Goal: Task Accomplishment & Management: Complete application form

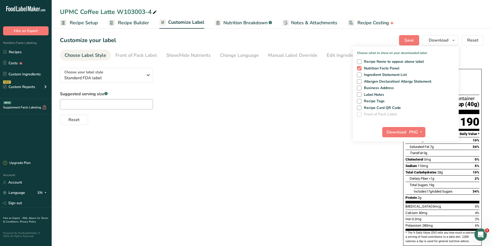
click at [352, 158] on div "Choose your label style Standard FDA label USA (FDA) Standard FDA label Tabular…" at bounding box center [271, 198] width 423 height 268
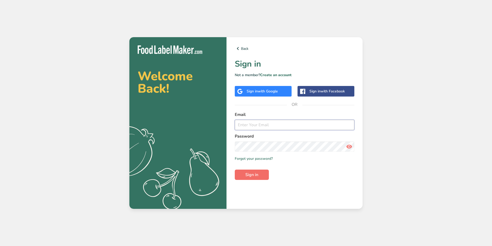
type input "[PERSON_NAME][EMAIL_ADDRESS][DOMAIN_NAME]"
click at [250, 174] on span "Sign in" at bounding box center [251, 175] width 13 height 6
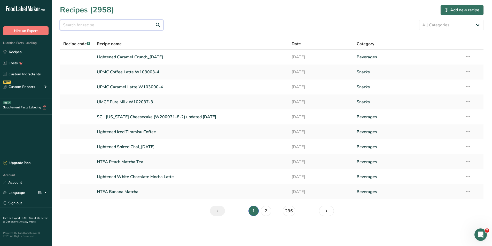
click at [108, 27] on input "text" at bounding box center [111, 25] width 103 height 10
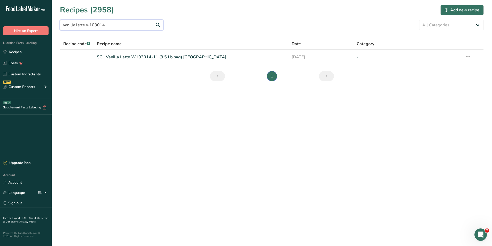
type input "vanilla latte w103014"
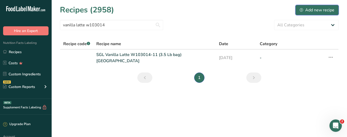
click at [313, 10] on div "Add new recipe" at bounding box center [317, 10] width 35 height 6
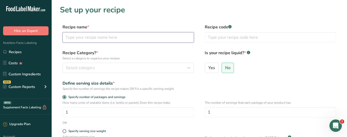
click at [80, 39] on input "text" at bounding box center [127, 37] width 131 height 10
type input "UPMC Vanilla Latte W103014-15"
click at [290, 74] on div "Yes No" at bounding box center [270, 69] width 131 height 13
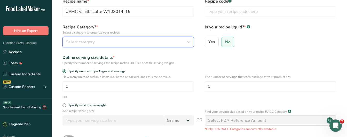
click at [95, 39] on div "Select category" at bounding box center [127, 42] width 122 height 6
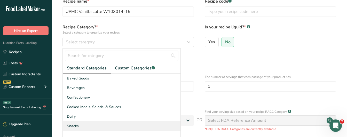
click at [72, 125] on span "Snacks" at bounding box center [73, 125] width 12 height 5
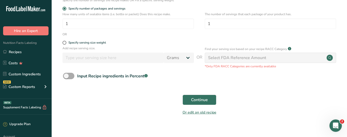
scroll to position [95, 0]
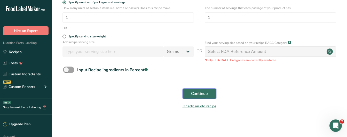
click at [195, 91] on span "Continue" at bounding box center [199, 94] width 17 height 6
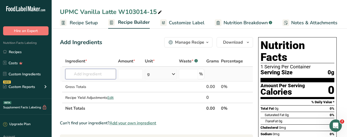
click at [75, 71] on input "text" at bounding box center [90, 74] width 51 height 10
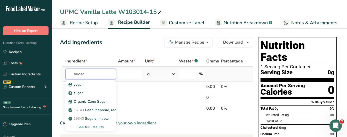
type input "sugar"
click at [91, 127] on div "See full Results" at bounding box center [90, 126] width 42 height 5
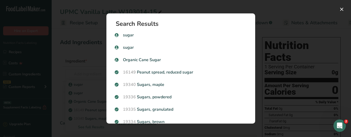
click at [153, 108] on p "19335 [GEOGRAPHIC_DATA], granulated" at bounding box center [181, 109] width 132 height 6
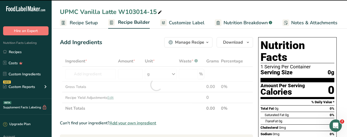
type input "0"
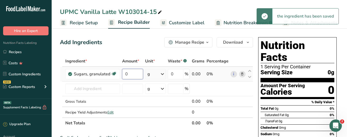
click at [127, 76] on input "0" at bounding box center [132, 74] width 21 height 10
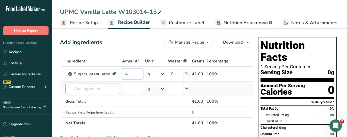
type input "41"
click at [94, 91] on div "Ingredient * Amount * Unit * Waste * .a-a{fill:#347362;}.b-a{fill:#fff;} Grams …" at bounding box center [156, 92] width 193 height 73
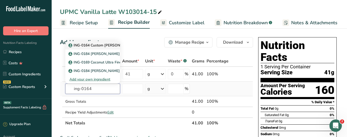
type input "ing-0164"
click at [94, 44] on p "ING-0164 Custom [PERSON_NAME] 52251" at bounding box center [106, 45] width 75 height 5
type input "ING-0164 Custom [PERSON_NAME] 52251"
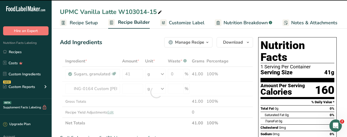
type input "0"
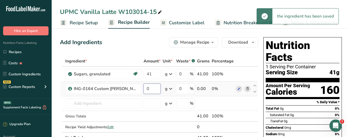
click at [152, 90] on input "0" at bounding box center [151, 89] width 17 height 10
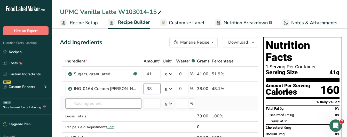
type input "38"
click at [95, 103] on div "Ingredient * Amount * Unit * Waste * .a-a{fill:#347362;}.b-a{fill:#fff;} Grams …" at bounding box center [159, 99] width 198 height 87
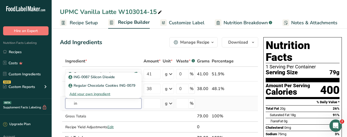
type input "i"
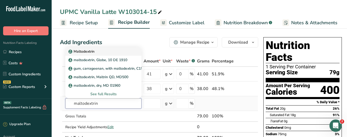
type input "maltodextrin"
click at [94, 53] on p "Maltodextrin" at bounding box center [81, 51] width 25 height 5
type input "Maltodextrin"
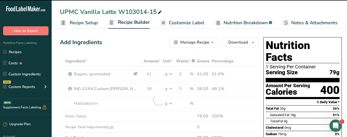
type input "0"
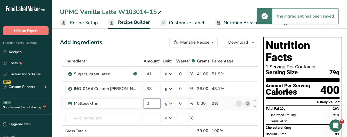
click at [155, 103] on input "0" at bounding box center [151, 103] width 17 height 10
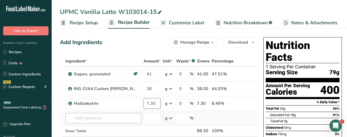
type input "7.30"
click at [73, 121] on div "Ingredient * Amount * Unit * Waste * .a-a{fill:#347362;}.b-a{fill:#fff;} Grams …" at bounding box center [159, 107] width 198 height 102
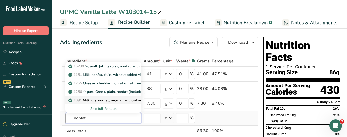
type input "nonfat"
click at [102, 100] on p "1091 Milk, dry, nonfat, regular, without added vitamin A and [MEDICAL_DATA]" at bounding box center [136, 100] width 134 height 5
type input "Milk, dry, nonfat, regular, without added vitamin A and [MEDICAL_DATA]"
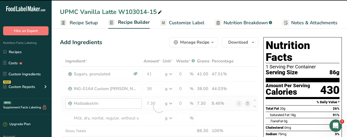
type input "0"
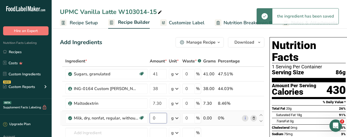
click at [159, 120] on input "0" at bounding box center [158, 118] width 17 height 10
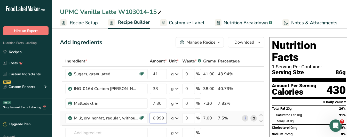
scroll to position [26, 0]
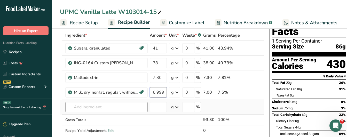
type input "6.999999"
click at [120, 110] on div "Ingredient * Amount * Unit * Waste * .a-a{fill:#347362;}.b-a{fill:#fff;} Grams …" at bounding box center [162, 88] width 204 height 117
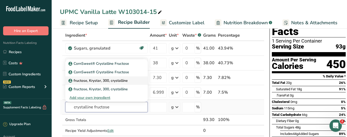
type input "crystalline fructose"
click at [114, 83] on p "fructose, Krystar, 300, crystalline" at bounding box center [98, 80] width 58 height 5
type input "fructose, Krystar, 300, crystalline"
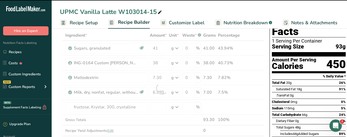
type input "0"
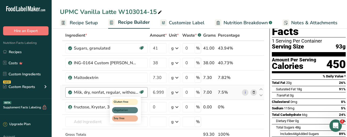
click at [159, 105] on div "Gluten free Vegetarian Soy free" at bounding box center [135, 110] width 50 height 28
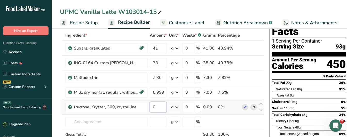
click at [161, 108] on input "0" at bounding box center [158, 107] width 17 height 10
type input "2.50"
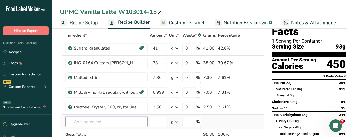
click at [75, 121] on div "Ingredient * Amount * Unit * Waste * .a-a{fill:#347362;}.b-a{fill:#fff;} Grams …" at bounding box center [162, 96] width 204 height 132
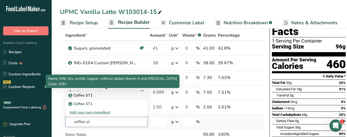
type input "coffee st"
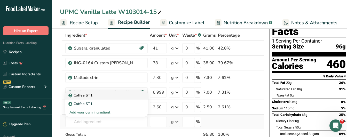
click at [77, 96] on p "Coffee ST1" at bounding box center [80, 95] width 23 height 5
type input "Coffee ST1"
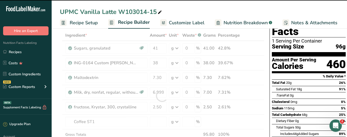
type input "0"
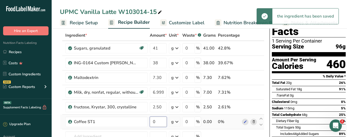
click at [159, 121] on input "0" at bounding box center [158, 122] width 17 height 10
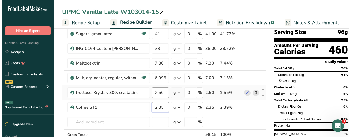
scroll to position [52, 0]
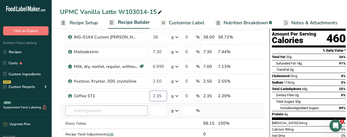
type input "2.35"
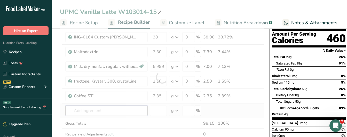
click at [113, 112] on div "Ingredient * Amount * Unit * Waste * .a-a{fill:#347362;}.b-a{fill:#fff;} Grams …" at bounding box center [162, 77] width 204 height 146
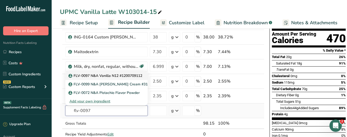
type input "flv-0097"
click at [116, 74] on p "FLV-0097 N&A Vanilla N12 #1200709112" at bounding box center [105, 75] width 73 height 5
type input "FLV-0097 N&A Vanilla N12 #1200709112"
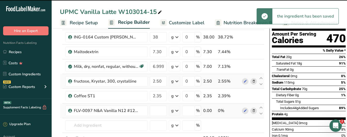
type input "0"
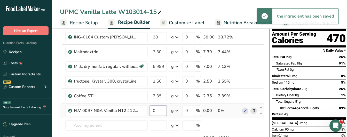
click at [155, 113] on input "0" at bounding box center [158, 111] width 17 height 10
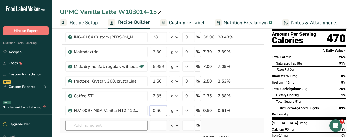
type input "0.60"
click at [105, 127] on div "Ingredient * Amount * Unit * Waste * .a-a{fill:#347362;}.b-a{fill:#fff;} Grams …" at bounding box center [162, 84] width 204 height 161
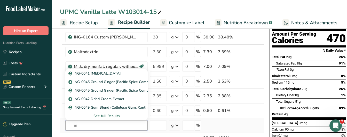
type input "i"
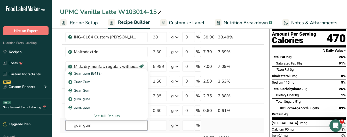
type input "guar gum"
click at [107, 117] on div "See full Results" at bounding box center [106, 115] width 74 height 5
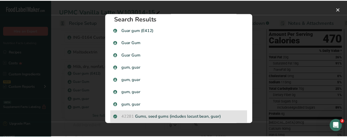
scroll to position [10, 0]
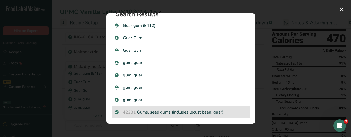
click at [160, 114] on p "42281 Gums, seed gums (includes locust bean, guar)" at bounding box center [181, 112] width 132 height 6
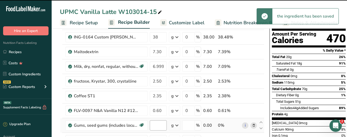
type input "0"
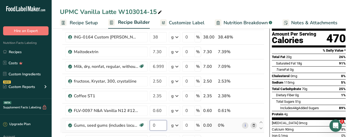
click at [160, 126] on input "0" at bounding box center [158, 125] width 17 height 10
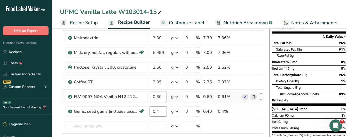
scroll to position [77, 0]
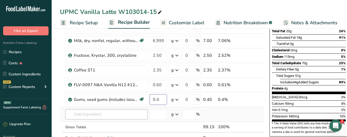
type input "0.4"
click at [122, 114] on div "Ingredient * Amount * Unit * Waste * .a-a{fill:#347362;}.b-a{fill:#fff;} Grams …" at bounding box center [162, 66] width 204 height 176
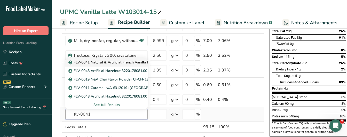
type input "flv-0041"
click at [109, 61] on p "FLV-0041 Natural & Artificial French Vanilla Flavor #2519" at bounding box center [118, 62] width 99 height 5
type input "FLV-0041 Natural & Artificial French Vanilla Flavor #2519"
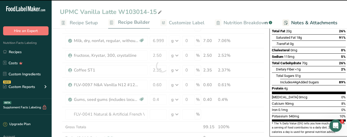
type input "0"
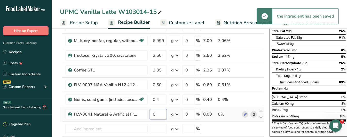
click at [157, 115] on input "0" at bounding box center [158, 114] width 17 height 10
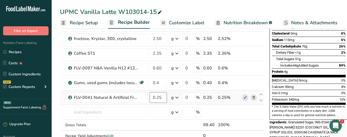
scroll to position [103, 0]
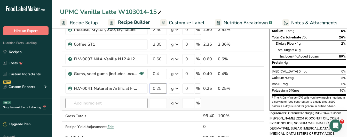
type input "0.25"
click at [123, 106] on div "Ingredient * Amount * Unit * Waste * .a-a{fill:#347362;}.b-a{fill:#fff;} Grams …" at bounding box center [162, 48] width 204 height 190
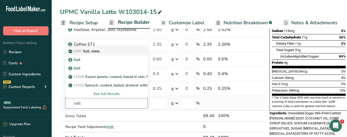
type input "salt"
click at [103, 51] on div "2047 Salt, table" at bounding box center [102, 51] width 66 height 5
type input "Salt, table"
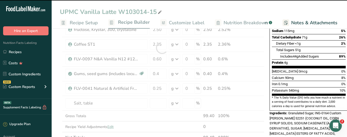
type input "0"
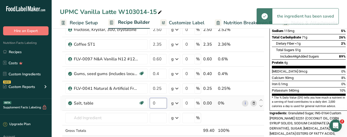
click at [158, 100] on input "0" at bounding box center [158, 103] width 17 height 10
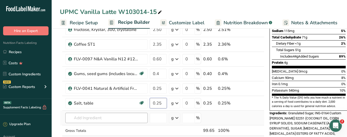
type input "0.25"
click at [93, 120] on div "Ingredient * Amount * Unit * Waste * .a-a{fill:#347362;}.b-a{fill:#fff;} Grams …" at bounding box center [162, 55] width 204 height 205
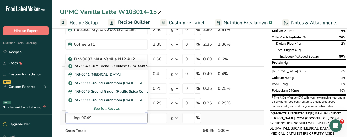
type input "ing-0049"
click at [111, 66] on p "ING-0049 Gum Blend (Cellulose Gum, Xanthan Gum)" at bounding box center [115, 65] width 92 height 5
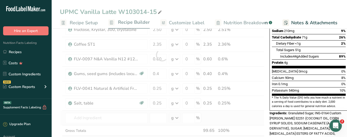
type input "ING-0049 Gum Blend (Cellulose Gum, Xanthan Gum)"
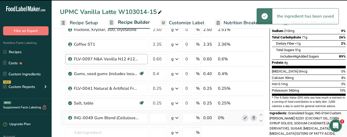
type input "0"
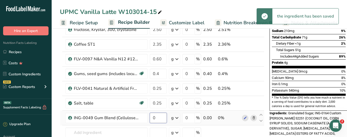
click at [158, 119] on input "0" at bounding box center [158, 118] width 17 height 10
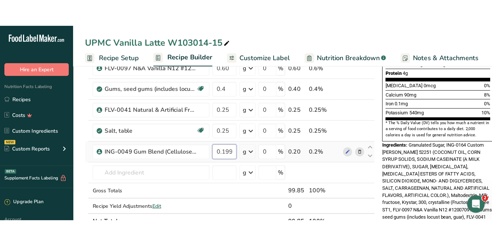
scroll to position [155, 0]
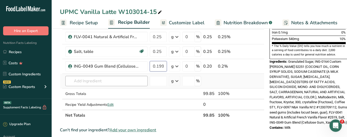
type input "0.199999"
click at [96, 81] on div "Ingredient * Amount * Unit * Waste * .a-a{fill:#347362;}.b-a{fill:#fff;} Grams …" at bounding box center [162, 11] width 204 height 220
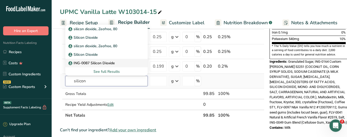
type input "silicon"
click at [101, 60] on p "ING-0087 Silicon Dioxide" at bounding box center [91, 62] width 45 height 5
type input "ING-0087 Silicon Dioxide"
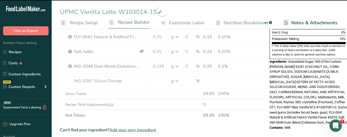
type input "0"
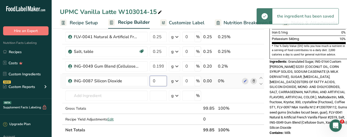
click at [163, 79] on input "0" at bounding box center [158, 81] width 17 height 10
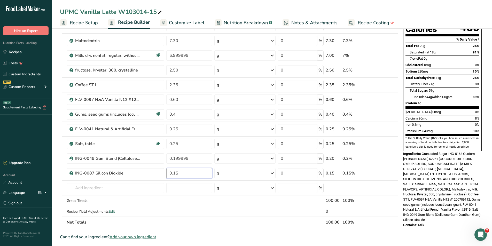
scroll to position [0, 0]
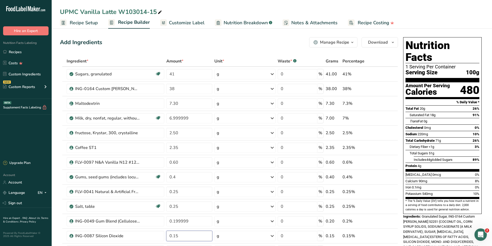
type input "0.15"
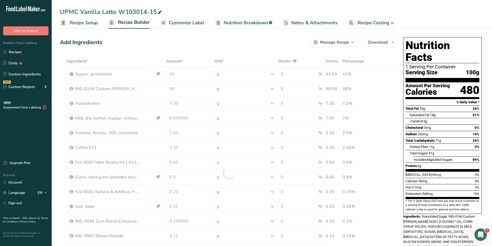
click at [89, 22] on span "Recipe Setup" at bounding box center [84, 22] width 28 height 7
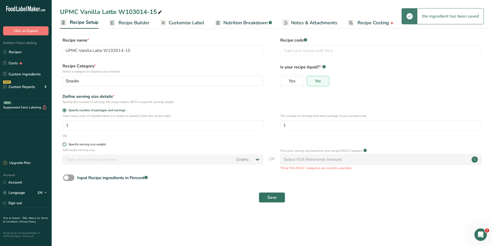
click at [65, 145] on span at bounding box center [64, 144] width 4 height 4
click at [65, 145] on input "Specify serving size weight" at bounding box center [63, 144] width 3 height 3
radio input "true"
radio input "false"
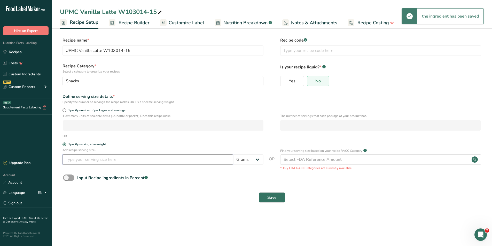
click at [74, 160] on input "number" at bounding box center [147, 159] width 171 height 10
type input "29"
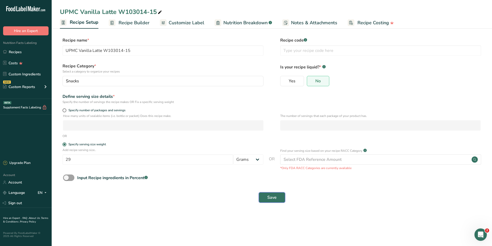
click at [270, 199] on span "Save" at bounding box center [271, 197] width 9 height 6
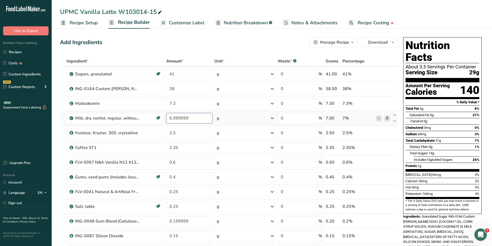
drag, startPoint x: 194, startPoint y: 119, endPoint x: 166, endPoint y: 115, distance: 28.7
click at [166, 115] on td "6.999999" at bounding box center [189, 118] width 48 height 15
type input "7.0"
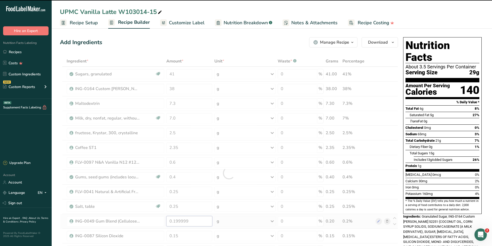
drag, startPoint x: 193, startPoint y: 222, endPoint x: 173, endPoint y: 221, distance: 19.4
click at [174, 221] on input "0.199999" at bounding box center [189, 221] width 46 height 10
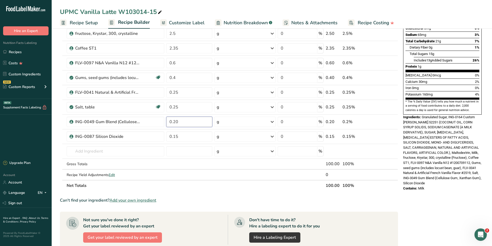
scroll to position [103, 0]
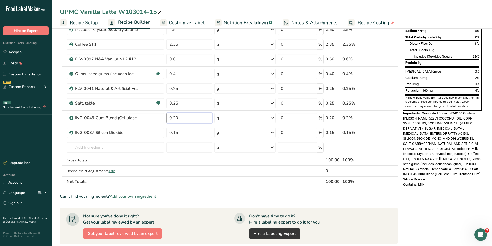
type input "0.20"
click at [291, 197] on div "Can't find your ingredient? Add your own ingredient" at bounding box center [229, 196] width 338 height 6
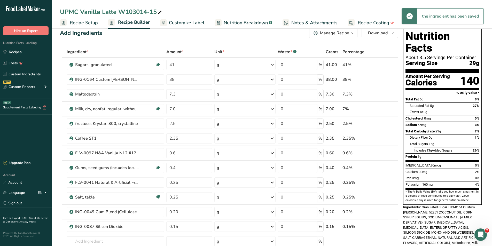
scroll to position [0, 0]
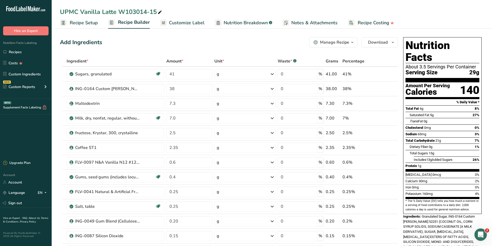
click at [83, 24] on span "Recipe Setup" at bounding box center [84, 22] width 28 height 7
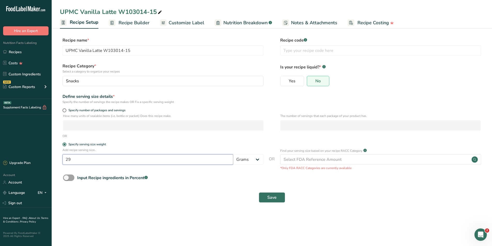
drag, startPoint x: 82, startPoint y: 161, endPoint x: 55, endPoint y: 154, distance: 27.9
click at [57, 158] on section "Recipe name * UPMC Vanilla Latte W103014-15 Recipe code .a-a{fill:#347362;}.b-a…" at bounding box center [272, 120] width 440 height 187
type input "40"
click at [276, 199] on span "Save" at bounding box center [271, 197] width 9 height 6
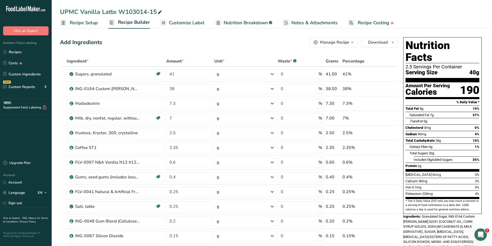
click at [191, 21] on span "Customize Label" at bounding box center [187, 22] width 36 height 7
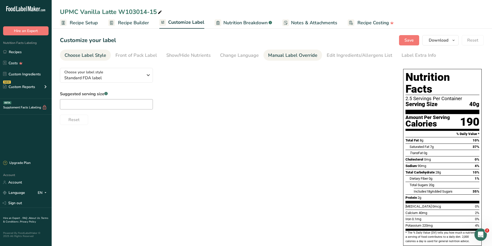
click at [278, 57] on div "Manual Label Override" at bounding box center [292, 55] width 49 height 7
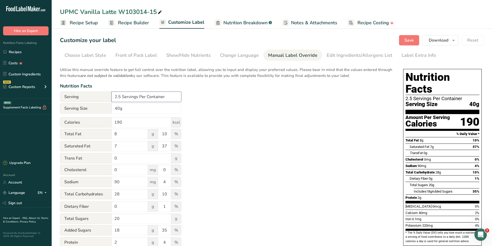
drag, startPoint x: 121, startPoint y: 97, endPoint x: 113, endPoint y: 94, distance: 8.4
click at [114, 97] on input "2.5 Servings Per Container" at bounding box center [146, 97] width 70 height 10
type input "About 34 Servings Per Container"
click at [115, 110] on input "40g" at bounding box center [146, 108] width 70 height 10
type input "1/4 Cup (40g)"
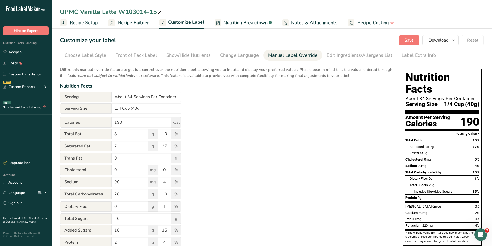
click at [265, 164] on div "Utilize this manual override feature to get full control over the nutrition lab…" at bounding box center [226, 187] width 333 height 247
click at [319, 149] on div "Utilize this manual override feature to get full control over the nutrition lab…" at bounding box center [226, 187] width 333 height 247
click at [440, 40] on span "Download" at bounding box center [438, 40] width 20 height 6
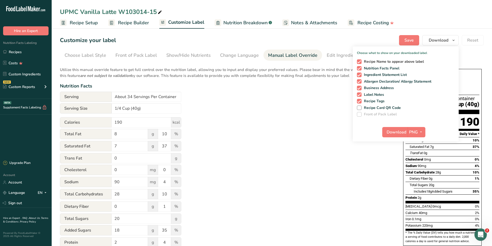
click at [360, 62] on span at bounding box center [359, 61] width 5 height 5
click at [360, 62] on input "Recipe Name to appear above label" at bounding box center [358, 61] width 3 height 3
checkbox input "false"
click at [358, 74] on span at bounding box center [359, 75] width 5 height 5
click at [358, 74] on input "Ingredient Statement List" at bounding box center [358, 74] width 3 height 3
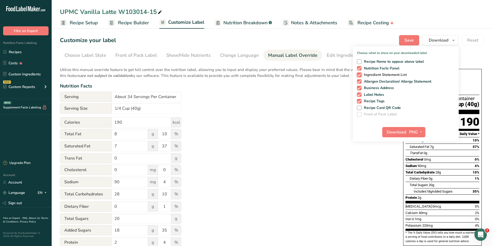
checkbox input "false"
click at [356, 81] on div "Recipe Name to appear above label Nutrition Facts Panel Ingredient Statement Li…" at bounding box center [405, 86] width 106 height 59
click at [358, 78] on div "Recipe Name to appear above label Nutrition Facts Panel Ingredient Statement Li…" at bounding box center [405, 86] width 106 height 59
click at [359, 83] on span at bounding box center [359, 81] width 5 height 5
click at [359, 83] on input "Allergen Declaration/ Allergy Statement" at bounding box center [358, 81] width 3 height 3
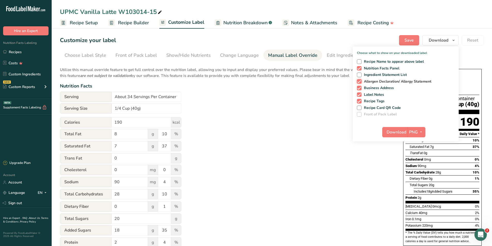
checkbox input "false"
click at [359, 86] on span at bounding box center [359, 88] width 5 height 5
click at [359, 86] on input "Business Address" at bounding box center [358, 87] width 3 height 3
checkbox input "false"
click at [357, 95] on span at bounding box center [359, 94] width 5 height 5
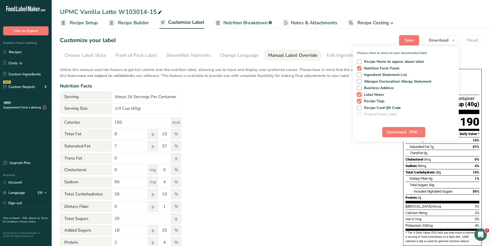
click at [357, 95] on input "Label Notes" at bounding box center [358, 94] width 3 height 3
checkbox input "false"
drag, startPoint x: 358, startPoint y: 100, endPoint x: 377, endPoint y: 108, distance: 20.1
click at [359, 100] on span at bounding box center [359, 101] width 5 height 5
click at [359, 100] on input "Recipe Tags" at bounding box center [358, 100] width 3 height 3
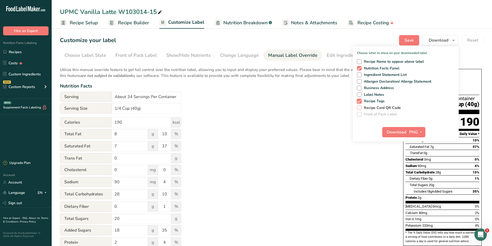
checkbox input "false"
click at [394, 132] on span "Download" at bounding box center [396, 132] width 20 height 6
click at [258, 23] on span "Nutrition Breakdown" at bounding box center [245, 22] width 44 height 7
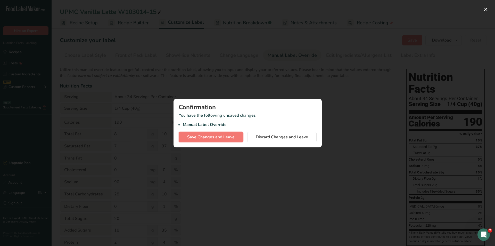
click at [196, 142] on button "Save Changes and Leave" at bounding box center [211, 137] width 65 height 10
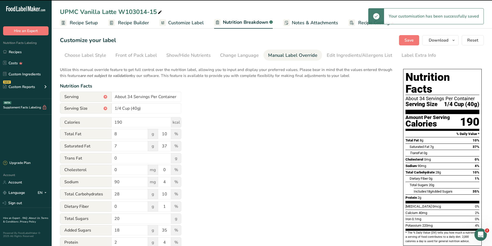
select select "Calories"
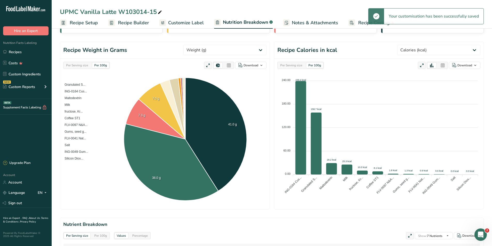
scroll to position [155, 0]
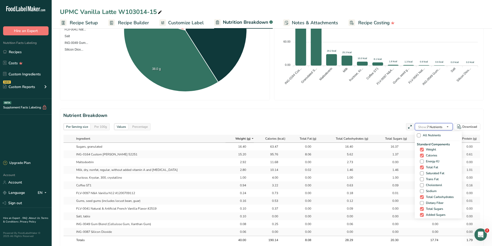
click at [437, 129] on span "Show: 7 Nutrients" at bounding box center [430, 127] width 24 height 4
click at [422, 173] on span at bounding box center [422, 173] width 4 height 4
click at [422, 173] on input "Saturated Fat" at bounding box center [421, 173] width 3 height 3
checkbox input "true"
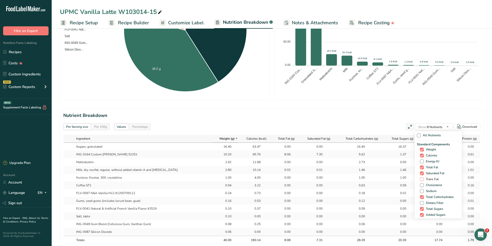
click at [420, 180] on span at bounding box center [422, 179] width 4 height 4
click at [420, 180] on input "Trans Fat" at bounding box center [421, 179] width 3 height 3
checkbox input "true"
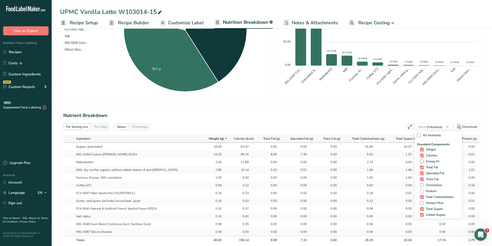
drag, startPoint x: 420, startPoint y: 186, endPoint x: 421, endPoint y: 190, distance: 4.7
click at [420, 186] on span at bounding box center [422, 185] width 4 height 4
click at [420, 186] on input "Cholesterol" at bounding box center [421, 184] width 3 height 3
checkbox input "true"
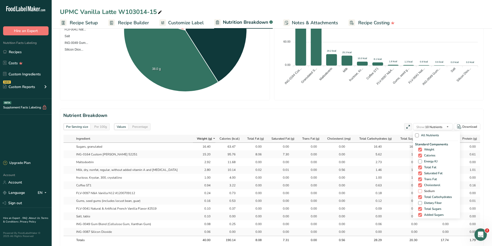
click at [419, 192] on span at bounding box center [420, 191] width 4 height 4
click at [419, 192] on input "Sodium" at bounding box center [419, 190] width 3 height 3
checkbox input "true"
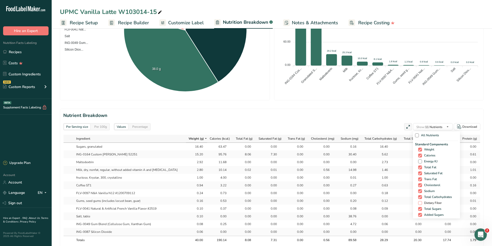
click at [418, 203] on span at bounding box center [420, 203] width 4 height 4
click at [418, 203] on input "Dietary Fiber" at bounding box center [419, 202] width 3 height 3
checkbox input "true"
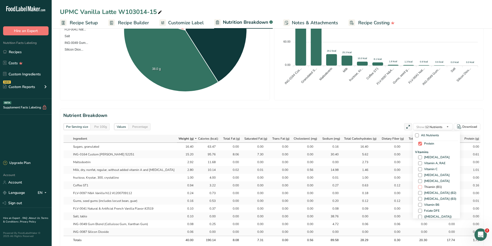
scroll to position [77, 0]
click at [419, 157] on span at bounding box center [420, 157] width 4 height 4
click at [419, 157] on input "[MEDICAL_DATA]" at bounding box center [419, 156] width 3 height 3
checkbox input "true"
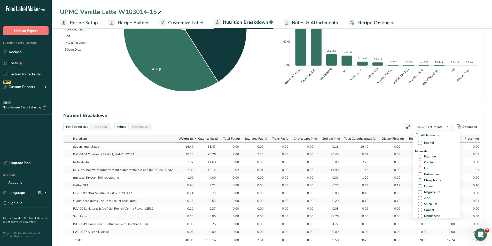
drag, startPoint x: 418, startPoint y: 161, endPoint x: 419, endPoint y: 166, distance: 5.2
click at [418, 162] on span at bounding box center [420, 163] width 4 height 4
click at [418, 162] on input "Calcium" at bounding box center [419, 162] width 3 height 3
checkbox input "true"
click at [419, 168] on span at bounding box center [420, 168] width 4 height 4
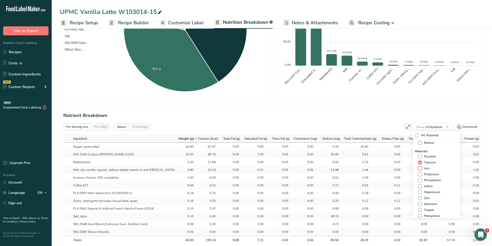
click at [419, 168] on input "Iron" at bounding box center [419, 168] width 3 height 3
checkbox input "true"
click at [419, 173] on span at bounding box center [420, 174] width 4 height 4
click at [419, 173] on input "Potassium" at bounding box center [419, 174] width 3 height 3
checkbox input "true"
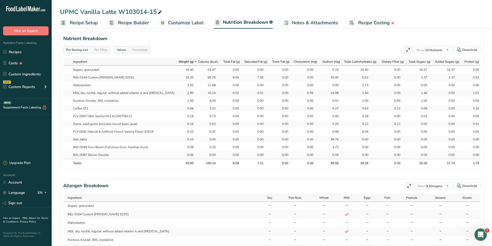
scroll to position [232, 0]
click at [102, 50] on div "Per 100g" at bounding box center [100, 49] width 17 height 6
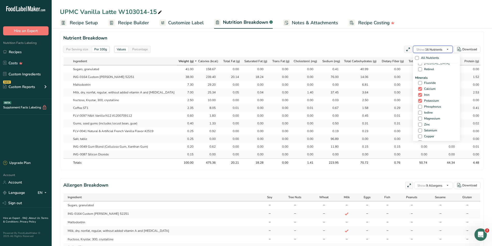
click at [433, 49] on span "Show: 16 Nutrients" at bounding box center [429, 49] width 26 height 4
click at [418, 118] on div "Other Nutrients Calories from Fat Calories from SatFat Other Carbohydrates Poly…" at bounding box center [436, 104] width 43 height 135
click at [419, 117] on span at bounding box center [420, 116] width 4 height 4
click at [419, 117] on input "Caffeine" at bounding box center [419, 115] width 3 height 3
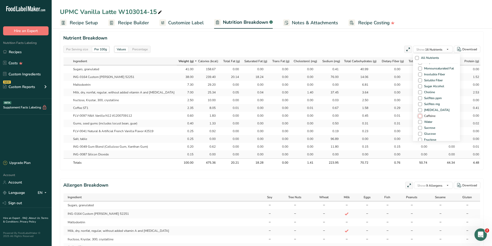
checkbox input "true"
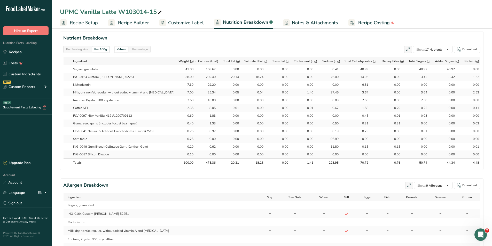
click at [366, 46] on div "Per Serving size Per 100g Values Percentage Show: 17 Nutrients All Nutrients St…" at bounding box center [271, 49] width 417 height 7
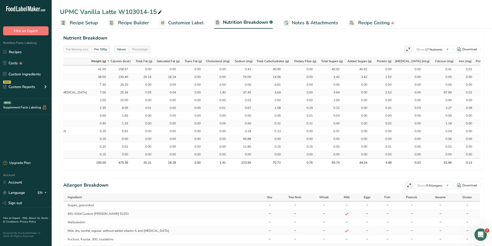
scroll to position [0, 115]
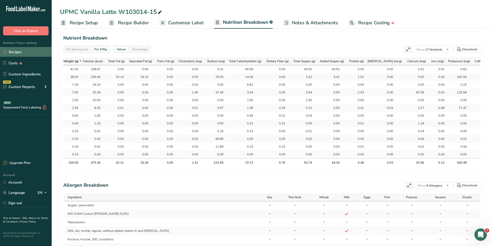
click at [17, 52] on link "Recipes" at bounding box center [26, 52] width 52 height 10
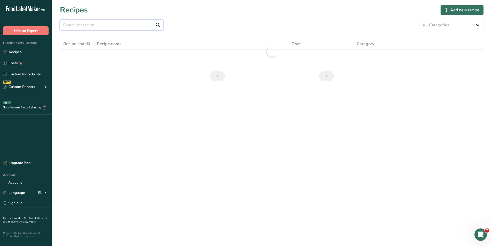
click at [104, 28] on input "text" at bounding box center [111, 25] width 103 height 10
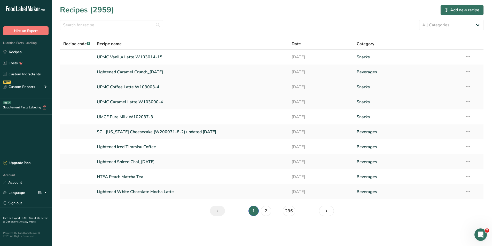
click at [123, 88] on link "UPMC Coffee Latte W103003-4" at bounding box center [191, 87] width 189 height 11
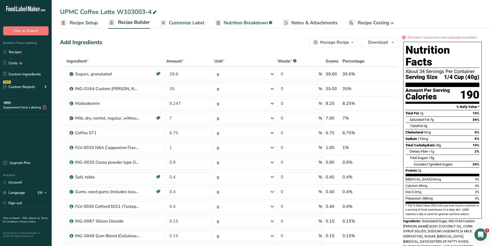
click at [236, 25] on span "Nutrition Breakdown" at bounding box center [245, 22] width 44 height 7
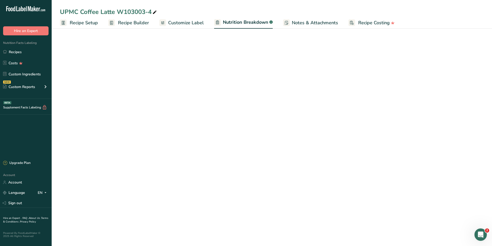
select select "Calories"
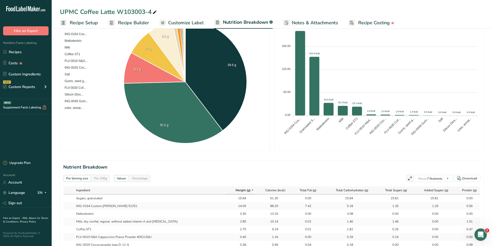
scroll to position [181, 0]
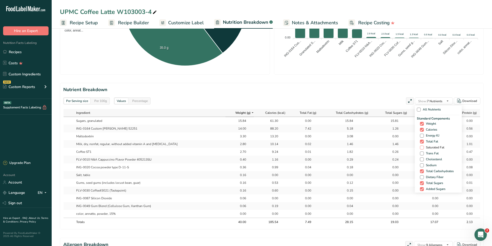
drag, startPoint x: 421, startPoint y: 146, endPoint x: 421, endPoint y: 149, distance: 2.9
click at [421, 146] on span at bounding box center [422, 148] width 4 height 4
click at [421, 146] on input "Saturated Fat" at bounding box center [421, 147] width 3 height 3
checkbox input "true"
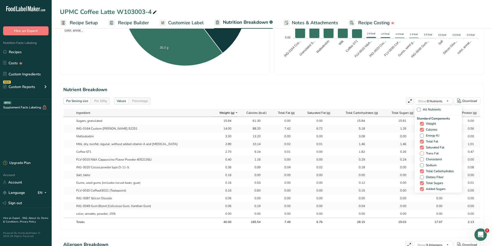
click at [421, 153] on span at bounding box center [422, 153] width 4 height 4
click at [421, 153] on input "Trans Fat" at bounding box center [421, 153] width 3 height 3
checkbox input "true"
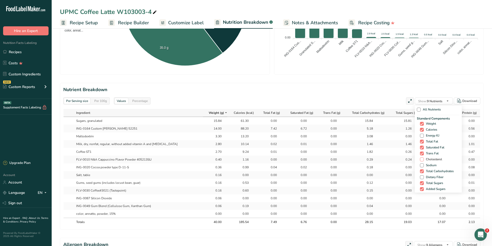
click at [421, 160] on span at bounding box center [422, 159] width 4 height 4
click at [421, 160] on input "Cholesterol" at bounding box center [421, 159] width 3 height 3
checkbox input "true"
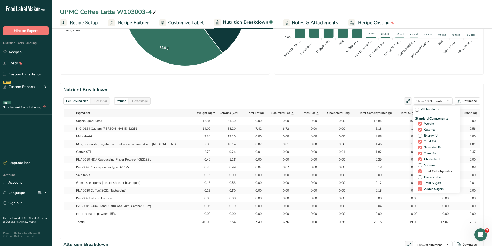
drag, startPoint x: 421, startPoint y: 165, endPoint x: 421, endPoint y: 170, distance: 4.9
click at [422, 165] on span "Sodium" at bounding box center [428, 165] width 13 height 4
click at [421, 165] on input "Sodium" at bounding box center [419, 165] width 3 height 3
checkbox input "true"
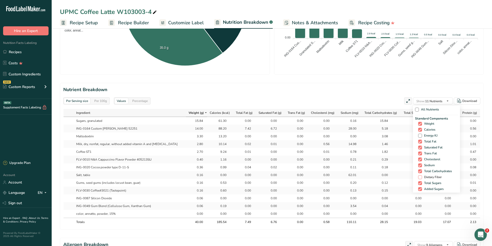
click at [418, 176] on span at bounding box center [420, 177] width 4 height 4
click at [418, 176] on input "Dietary Fiber" at bounding box center [419, 176] width 3 height 3
checkbox input "true"
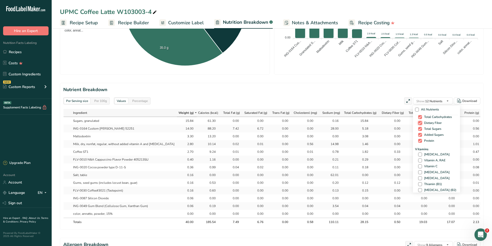
scroll to position [77, 0]
click at [419, 132] on span at bounding box center [420, 131] width 4 height 4
click at [419, 132] on input "[MEDICAL_DATA]" at bounding box center [419, 131] width 3 height 3
checkbox input "true"
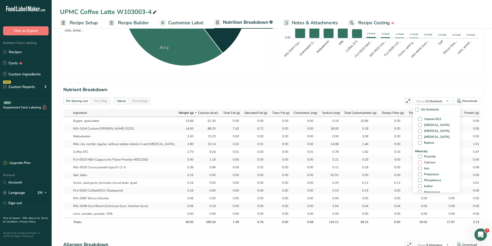
click at [419, 161] on span at bounding box center [420, 163] width 4 height 4
click at [419, 161] on input "Calcium" at bounding box center [419, 162] width 3 height 3
checkbox input "true"
click at [418, 170] on span at bounding box center [420, 168] width 4 height 4
click at [418, 170] on input "Iron" at bounding box center [419, 168] width 3 height 3
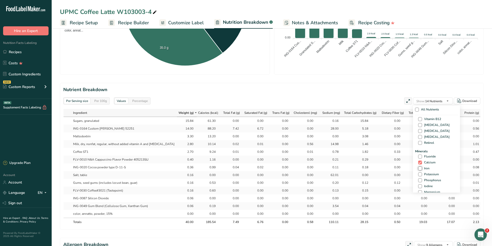
checkbox input "true"
click at [419, 175] on span at bounding box center [420, 174] width 4 height 4
click at [419, 175] on input "Potassium" at bounding box center [419, 174] width 3 height 3
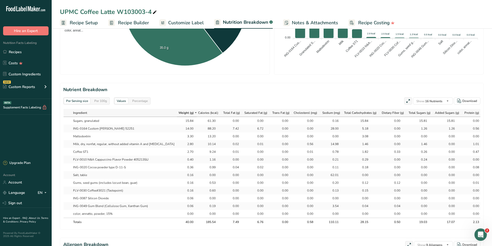
click at [104, 102] on div "Per 100g" at bounding box center [100, 101] width 17 height 6
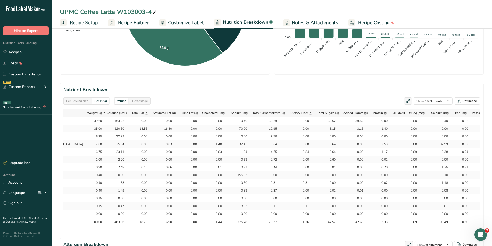
scroll to position [0, 0]
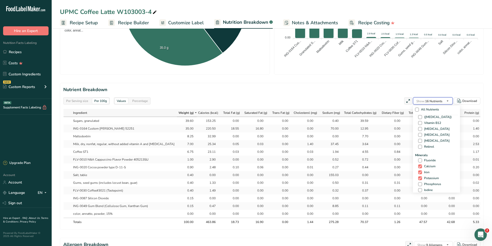
click at [447, 100] on icon "button" at bounding box center [447, 101] width 4 height 6
click at [418, 167] on span at bounding box center [420, 168] width 4 height 4
click at [418, 167] on input "Caffeine" at bounding box center [419, 167] width 3 height 3
checkbox input "true"
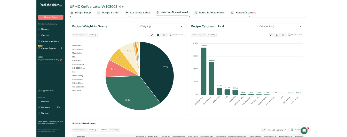
scroll to position [0, 0]
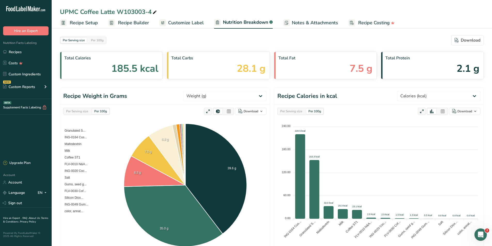
click at [88, 22] on span "Recipe Setup" at bounding box center [84, 22] width 28 height 7
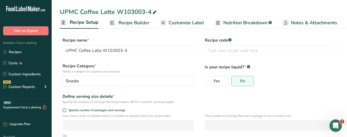
click at [131, 19] on link "Recipe Builder" at bounding box center [129, 23] width 41 height 12
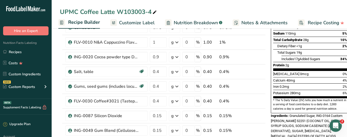
scroll to position [155, 0]
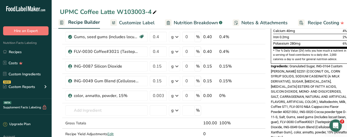
click at [200, 22] on span "Nutrition Breakdown" at bounding box center [196, 22] width 44 height 7
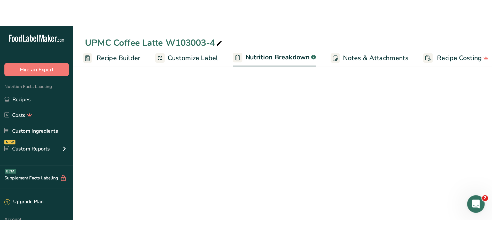
scroll to position [0, 55]
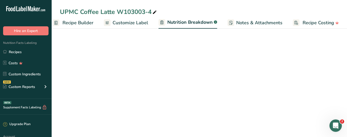
select select "Calories"
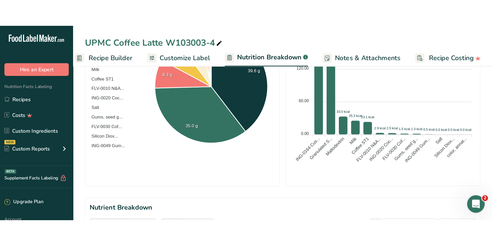
scroll to position [0, 0]
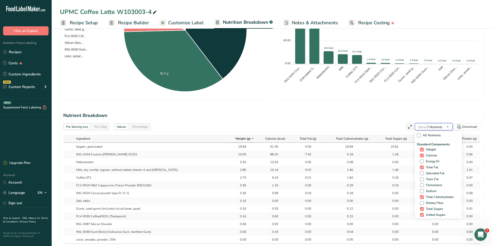
click at [443, 127] on button "Show: 7 Nutrients" at bounding box center [433, 126] width 38 height 7
drag, startPoint x: 420, startPoint y: 174, endPoint x: 420, endPoint y: 180, distance: 5.4
click at [420, 177] on div "Standard Components Weight Calories Energy KJ Total Fat Saturated Fat Trans Fat…" at bounding box center [437, 183] width 43 height 82
click at [420, 180] on span at bounding box center [422, 179] width 4 height 4
click at [420, 180] on input "Trans Fat" at bounding box center [421, 179] width 3 height 3
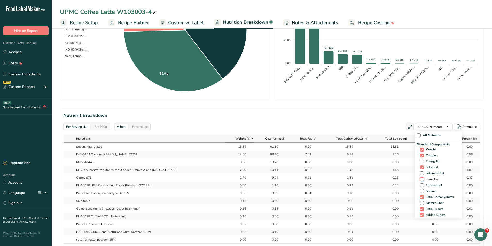
checkbox input "true"
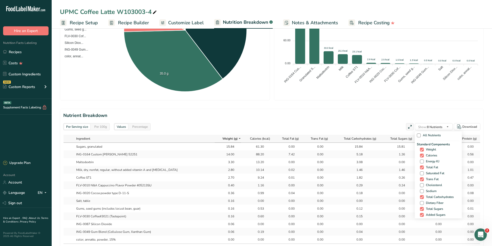
drag, startPoint x: 420, startPoint y: 173, endPoint x: 418, endPoint y: 176, distance: 3.8
click at [420, 173] on span at bounding box center [422, 173] width 4 height 4
click at [420, 173] on input "Saturated Fat" at bounding box center [421, 173] width 3 height 3
checkbox input "true"
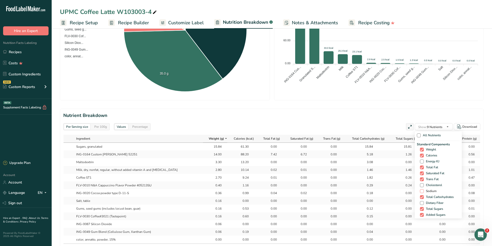
drag, startPoint x: 420, startPoint y: 185, endPoint x: 420, endPoint y: 189, distance: 4.1
click at [420, 186] on span at bounding box center [422, 185] width 4 height 4
click at [420, 186] on input "Cholesterol" at bounding box center [421, 184] width 3 height 3
checkbox input "true"
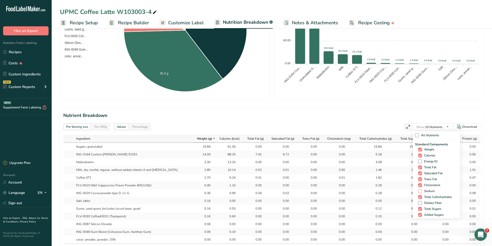
click at [419, 191] on span at bounding box center [420, 191] width 4 height 4
click at [419, 191] on input "Sodium" at bounding box center [419, 190] width 3 height 3
checkbox input "true"
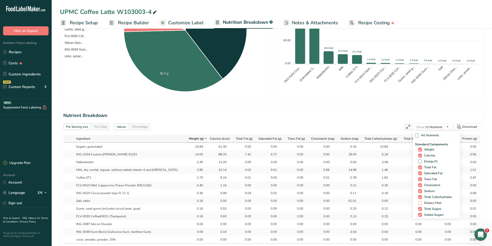
click at [418, 202] on span at bounding box center [420, 203] width 4 height 4
click at [418, 202] on input "Dietary Fiber" at bounding box center [419, 202] width 3 height 3
checkbox input "true"
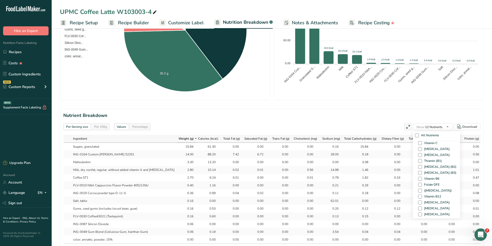
scroll to position [77, 0]
click at [418, 156] on span at bounding box center [420, 157] width 4 height 4
click at [418, 156] on input "[MEDICAL_DATA]" at bounding box center [419, 156] width 3 height 3
checkbox input "true"
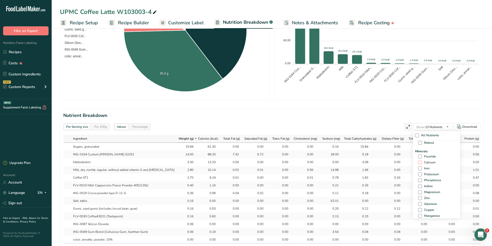
click at [419, 163] on span at bounding box center [420, 163] width 4 height 4
click at [419, 163] on input "Calcium" at bounding box center [419, 162] width 3 height 3
checkbox input "true"
click at [419, 169] on span at bounding box center [420, 168] width 4 height 4
click at [419, 169] on input "Iron" at bounding box center [419, 168] width 3 height 3
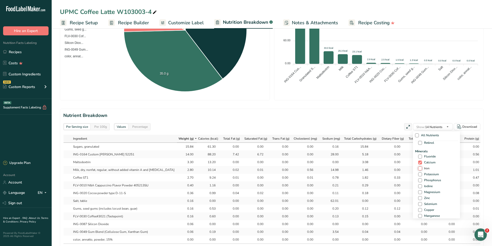
checkbox input "true"
click at [419, 175] on span at bounding box center [420, 174] width 4 height 4
click at [419, 175] on input "Potassium" at bounding box center [419, 174] width 3 height 3
checkbox input "true"
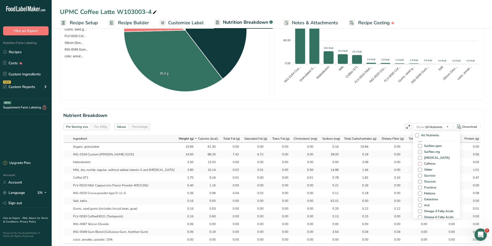
click at [420, 164] on span at bounding box center [420, 164] width 4 height 4
click at [420, 164] on input "Caffeine" at bounding box center [419, 163] width 3 height 3
checkbox input "true"
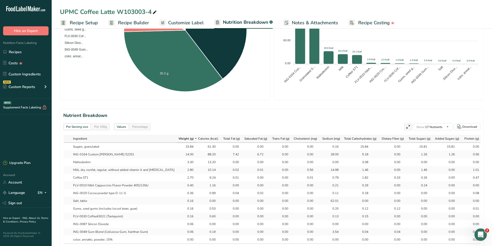
drag, startPoint x: 102, startPoint y: 125, endPoint x: 220, endPoint y: 122, distance: 118.5
click at [103, 126] on div "Per 100g" at bounding box center [100, 127] width 17 height 6
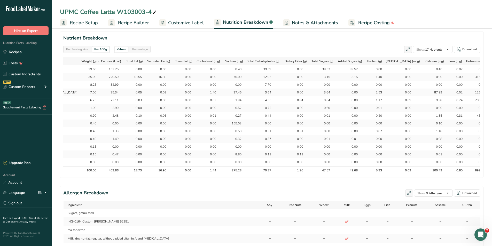
scroll to position [0, 115]
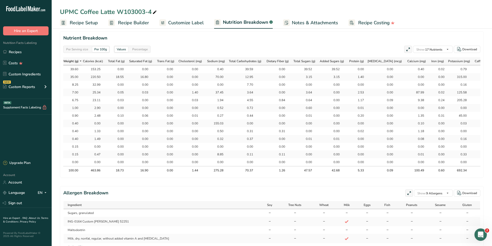
click at [77, 50] on div "Per Serving size" at bounding box center [77, 49] width 26 height 6
click at [103, 49] on div "Per 100g" at bounding box center [100, 49] width 17 height 6
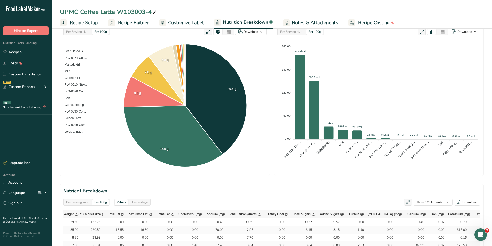
scroll to position [26, 0]
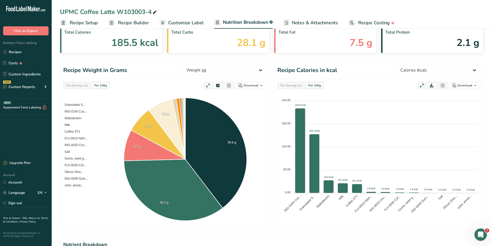
click at [72, 20] on span "Recipe Setup" at bounding box center [84, 22] width 28 height 7
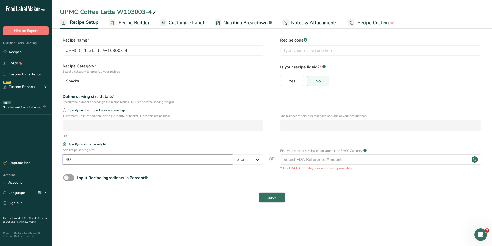
drag, startPoint x: 76, startPoint y: 158, endPoint x: 61, endPoint y: 159, distance: 15.2
click at [61, 159] on div "Add recipe serving size.. 40 Grams kg mg mcg lb oz l mL fl oz tbsp tsp cup qt g…" at bounding box center [271, 159] width 423 height 23
type input "29"
click at [259, 192] on button "Save" at bounding box center [272, 197] width 26 height 10
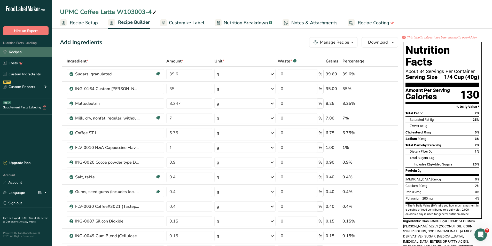
click at [8, 51] on link "Recipes" at bounding box center [26, 52] width 52 height 10
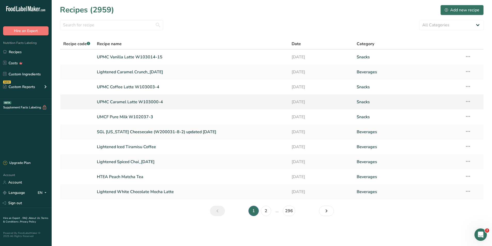
click at [128, 102] on link "UPMC Caramel Latte W103000-4" at bounding box center [191, 102] width 189 height 11
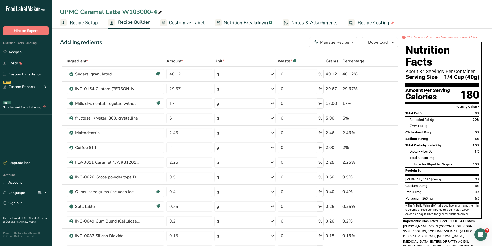
click at [73, 22] on span "Recipe Setup" at bounding box center [84, 22] width 28 height 7
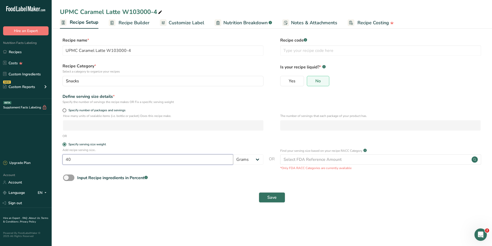
drag, startPoint x: 87, startPoint y: 160, endPoint x: 65, endPoint y: 160, distance: 22.5
click at [65, 160] on input "40" at bounding box center [147, 159] width 171 height 10
type input "29"
click at [271, 197] on span "Save" at bounding box center [271, 197] width 9 height 6
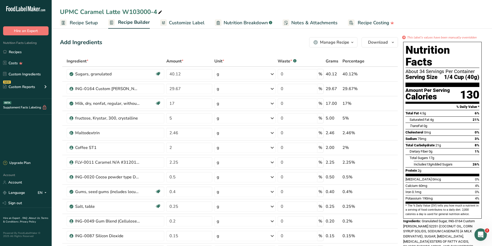
click at [90, 25] on span "Recipe Setup" at bounding box center [84, 22] width 28 height 7
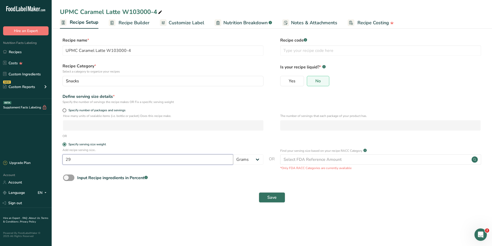
drag, startPoint x: 87, startPoint y: 155, endPoint x: 66, endPoint y: 150, distance: 21.8
click at [65, 154] on div "Add recipe serving size.. 29 Grams kg mg mcg lb oz l mL fl oz tbsp tsp cup qt g…" at bounding box center [162, 158] width 201 height 20
type input "40"
click at [281, 200] on button "Save" at bounding box center [272, 197] width 26 height 10
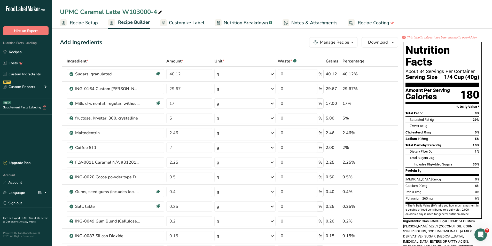
click at [242, 25] on span "Nutrition Breakdown" at bounding box center [245, 22] width 44 height 7
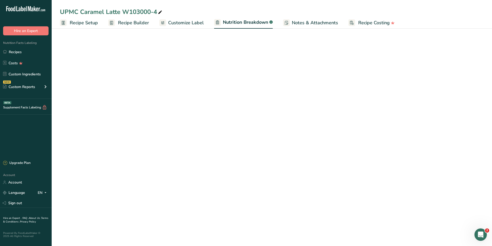
select select "Calories"
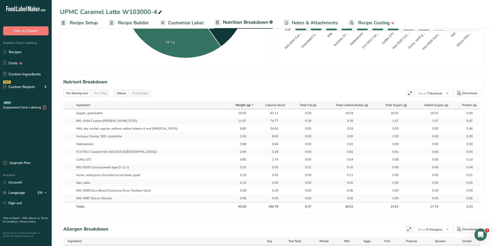
scroll to position [181, 0]
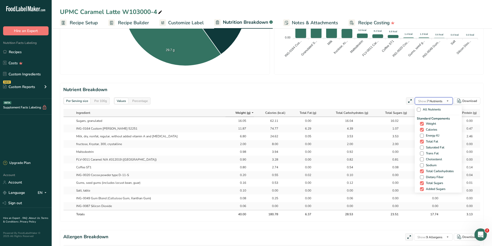
click at [446, 101] on icon "button" at bounding box center [447, 101] width 4 height 6
click at [420, 148] on span at bounding box center [422, 148] width 4 height 4
click at [420, 148] on input "Saturated Fat" at bounding box center [421, 147] width 3 height 3
checkbox input "true"
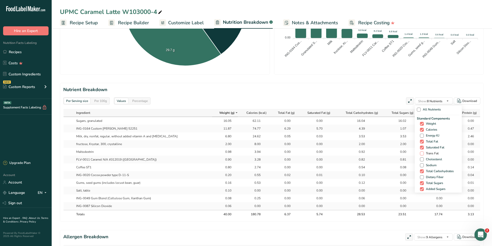
click at [420, 152] on span at bounding box center [422, 153] width 4 height 4
click at [420, 152] on input "Trans Fat" at bounding box center [421, 153] width 3 height 3
checkbox input "true"
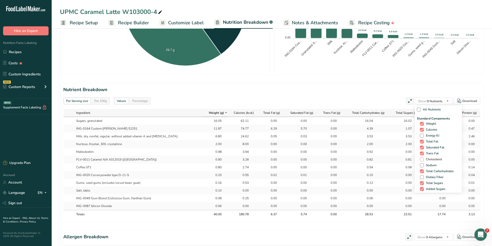
click at [420, 158] on span at bounding box center [422, 159] width 4 height 4
click at [420, 158] on input "Cholesterol" at bounding box center [421, 159] width 3 height 3
checkbox input "true"
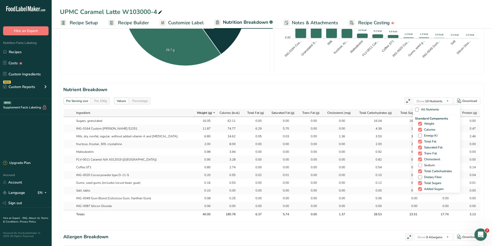
click at [419, 164] on span at bounding box center [420, 165] width 4 height 4
click at [419, 164] on input "Sodium" at bounding box center [419, 165] width 3 height 3
checkbox input "true"
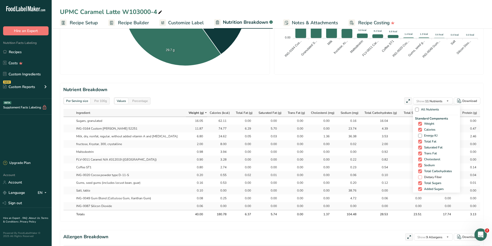
click at [420, 179] on label "Dietary Fiber" at bounding box center [437, 177] width 38 height 4
click at [420, 179] on input "Dietary Fiber" at bounding box center [419, 176] width 3 height 3
checkbox input "true"
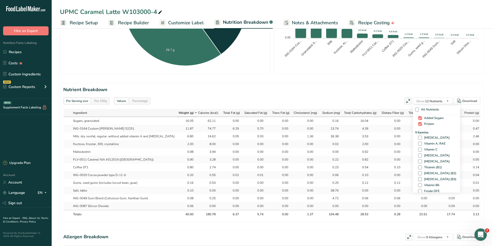
scroll to position [77, 0]
click at [418, 132] on span at bounding box center [420, 131] width 4 height 4
click at [418, 132] on input "[MEDICAL_DATA]" at bounding box center [419, 131] width 3 height 3
checkbox input "true"
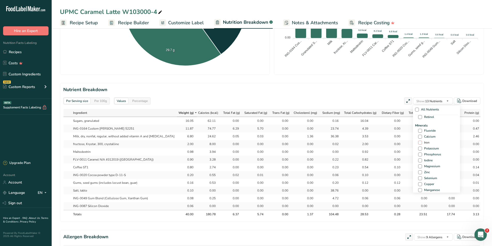
click at [419, 143] on span at bounding box center [420, 143] width 4 height 4
click at [419, 143] on input "Iron" at bounding box center [419, 142] width 3 height 3
checkbox input "true"
drag, startPoint x: 417, startPoint y: 136, endPoint x: 419, endPoint y: 147, distance: 10.4
click at [418, 136] on span at bounding box center [420, 137] width 4 height 4
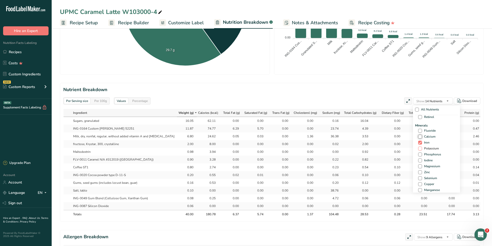
click at [418, 136] on input "Calcium" at bounding box center [419, 136] width 3 height 3
checkbox input "true"
click at [419, 150] on span at bounding box center [420, 149] width 4 height 4
click at [419, 150] on input "Potassium" at bounding box center [419, 148] width 3 height 3
checkbox input "true"
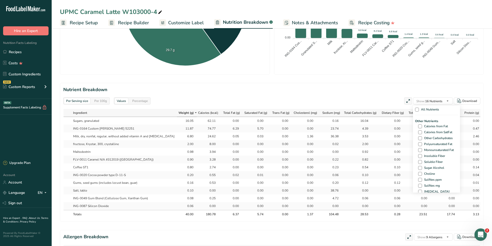
scroll to position [284, 0]
click at [419, 188] on span at bounding box center [420, 190] width 4 height 4
click at [419, 188] on input "Caffeine" at bounding box center [419, 189] width 3 height 3
checkbox input "true"
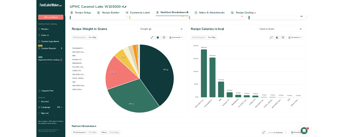
scroll to position [0, 0]
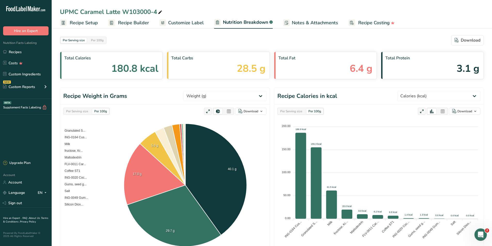
click at [131, 25] on span "Recipe Builder" at bounding box center [133, 22] width 31 height 7
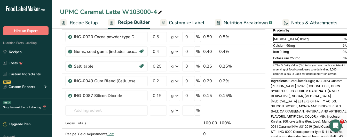
scroll to position [181, 0]
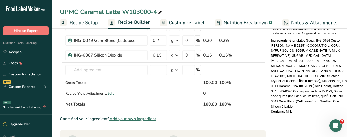
drag, startPoint x: 238, startPoint y: 24, endPoint x: 237, endPoint y: 20, distance: 3.7
click at [238, 24] on span "Nutrition Breakdown" at bounding box center [245, 22] width 44 height 7
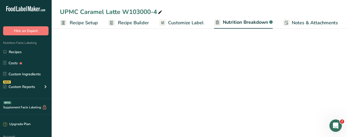
scroll to position [0, 54]
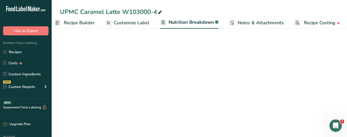
select select "Calories"
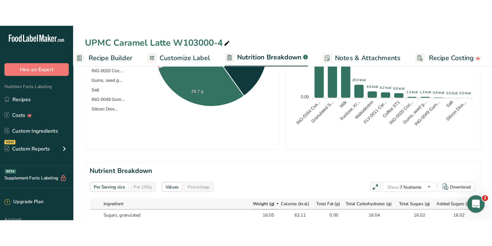
scroll to position [0, 0]
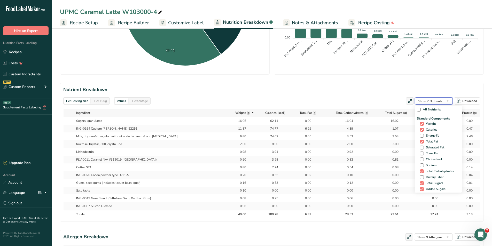
click at [439, 100] on span "Show: 7 Nutrients" at bounding box center [430, 101] width 24 height 4
click at [422, 149] on span at bounding box center [422, 148] width 4 height 4
click at [422, 149] on input "Saturated Fat" at bounding box center [421, 147] width 3 height 3
checkbox input "true"
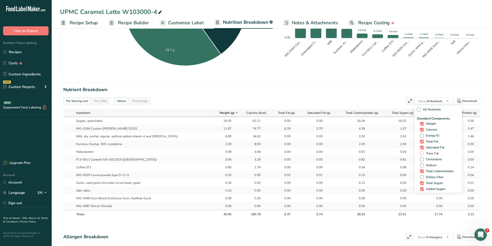
click at [420, 154] on span at bounding box center [422, 153] width 4 height 4
click at [420, 154] on input "Trans Fat" at bounding box center [421, 153] width 3 height 3
checkbox input "true"
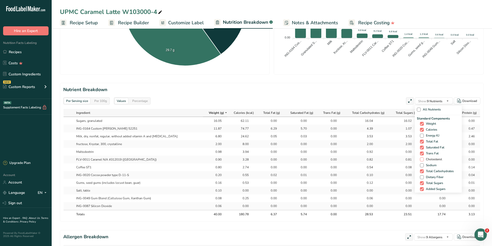
click at [420, 159] on span at bounding box center [422, 159] width 4 height 4
click at [420, 159] on input "Cholesterol" at bounding box center [421, 159] width 3 height 3
checkbox input "true"
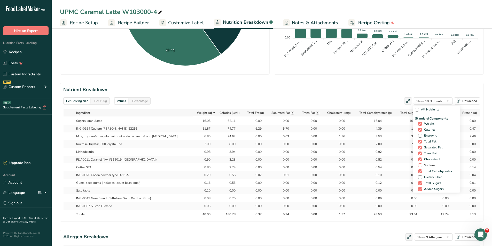
click at [419, 165] on span at bounding box center [420, 165] width 4 height 4
click at [419, 165] on input "Sodium" at bounding box center [419, 165] width 3 height 3
checkbox input "true"
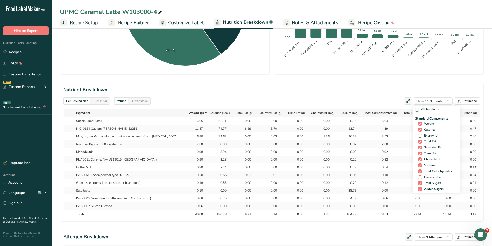
click at [418, 178] on span at bounding box center [420, 177] width 4 height 4
click at [418, 178] on input "Dietary Fiber" at bounding box center [419, 176] width 3 height 3
checkbox input "true"
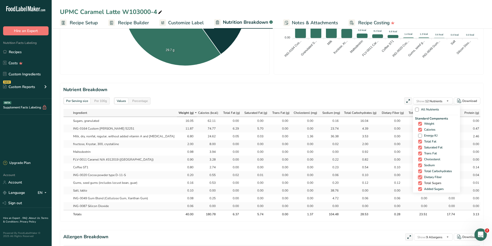
scroll to position [77, 0]
click at [418, 131] on span at bounding box center [420, 131] width 4 height 4
click at [418, 131] on input "[MEDICAL_DATA]" at bounding box center [419, 131] width 3 height 3
checkbox input "true"
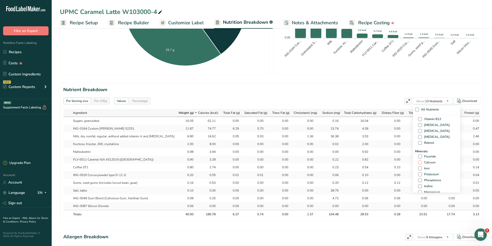
click at [418, 163] on span at bounding box center [420, 163] width 4 height 4
click at [418, 163] on input "Calcium" at bounding box center [419, 162] width 3 height 3
checkbox input "true"
drag, startPoint x: 418, startPoint y: 168, endPoint x: 418, endPoint y: 172, distance: 3.4
click at [418, 169] on span at bounding box center [420, 168] width 4 height 4
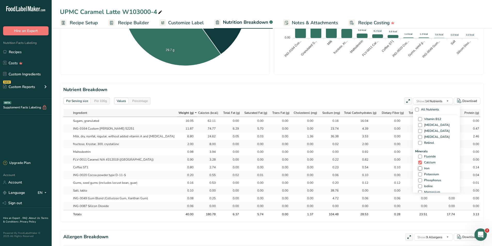
click at [418, 169] on input "Iron" at bounding box center [419, 168] width 3 height 3
checkbox input "true"
click at [419, 175] on span at bounding box center [420, 174] width 4 height 4
click at [419, 175] on input "Potassium" at bounding box center [419, 174] width 3 height 3
checkbox input "true"
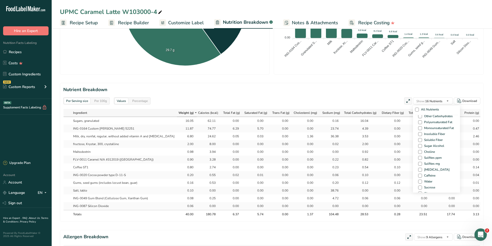
scroll to position [310, 0]
click at [419, 164] on span at bounding box center [420, 164] width 4 height 4
click at [419, 164] on input "Caffeine" at bounding box center [419, 163] width 3 height 3
checkbox input "true"
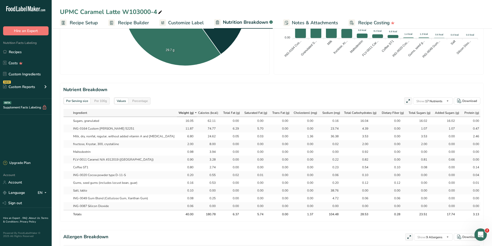
click at [100, 101] on div "Per 100g" at bounding box center [100, 101] width 17 height 6
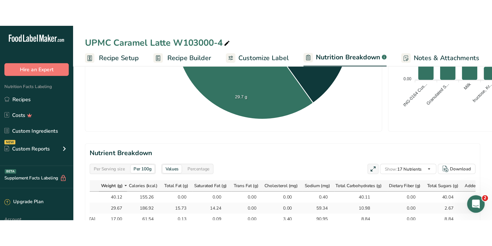
scroll to position [203, 0]
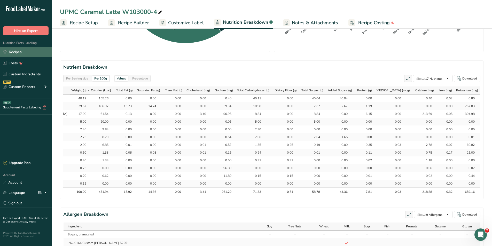
click at [21, 51] on link "Recipes" at bounding box center [26, 52] width 52 height 10
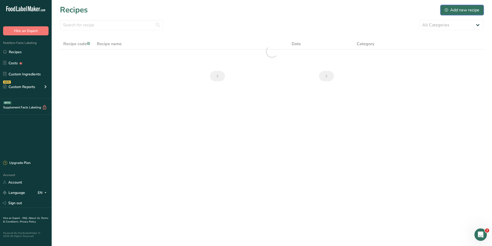
click at [459, 8] on div "Add new recipe" at bounding box center [461, 10] width 35 height 6
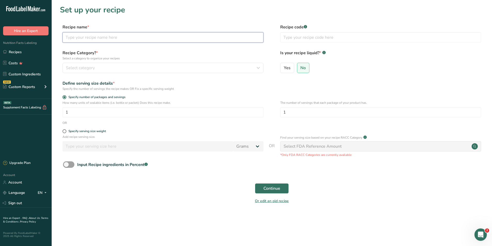
click at [97, 39] on input "text" at bounding box center [162, 37] width 201 height 10
type input "UPMC Mocha Latte W103010-13"
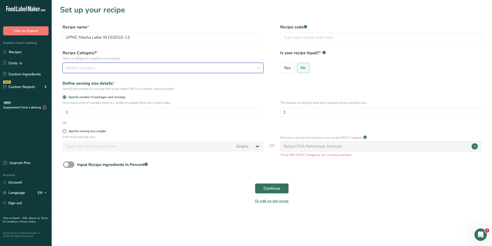
click at [82, 68] on span "Select category" at bounding box center [80, 68] width 29 height 6
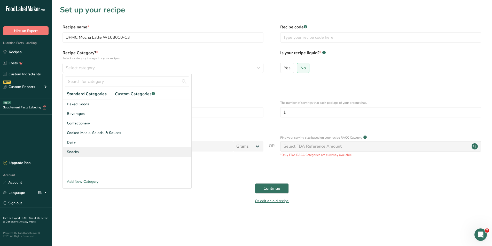
click at [72, 155] on div "Snacks" at bounding box center [127, 152] width 129 height 10
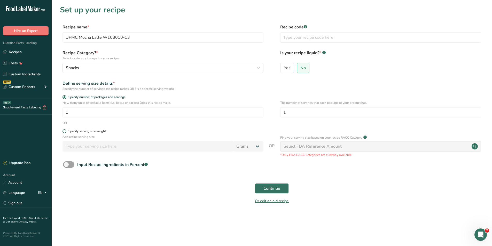
click at [64, 132] on span at bounding box center [64, 131] width 4 height 4
click at [64, 132] on input "Specify serving size weight" at bounding box center [63, 131] width 3 height 3
radio input "true"
radio input "false"
click at [72, 147] on input "number" at bounding box center [147, 146] width 171 height 10
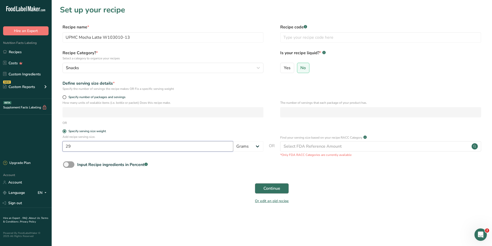
type input "29"
click at [268, 189] on span "Continue" at bounding box center [271, 188] width 17 height 6
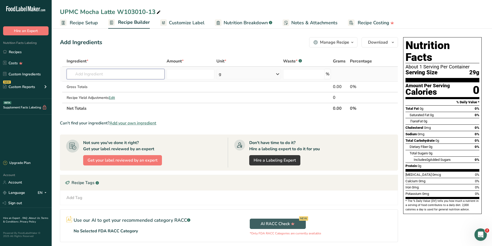
click at [112, 74] on input "text" at bounding box center [116, 74] width 98 height 10
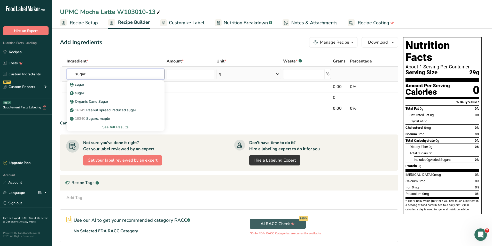
type input "sugar"
click at [109, 126] on div "See full Results" at bounding box center [116, 126] width 90 height 5
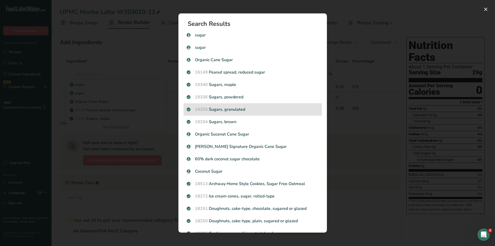
click at [258, 108] on p "19335 [GEOGRAPHIC_DATA], granulated" at bounding box center [253, 109] width 132 height 6
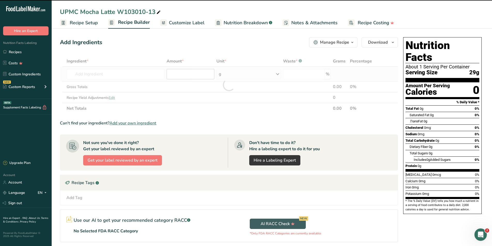
type input "0"
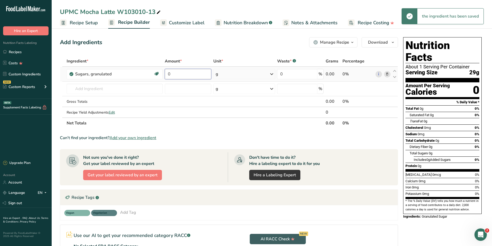
click at [194, 76] on input "0" at bounding box center [188, 74] width 46 height 10
type input "44"
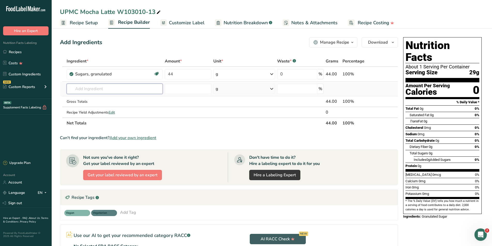
click at [136, 89] on div "Ingredient * Amount * Unit * Waste * .a-a{fill:#347362;}.b-a{fill:#fff;} Grams …" at bounding box center [229, 92] width 338 height 73
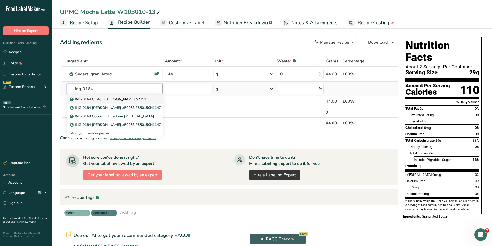
type input "ing-0164"
click at [129, 101] on p "ING-0164 Custom [PERSON_NAME] 52251" at bounding box center [108, 99] width 75 height 5
type input "ING-0164 Custom [PERSON_NAME] 52251"
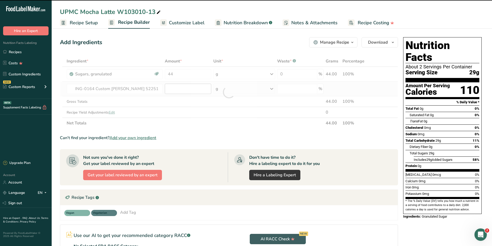
type input "0"
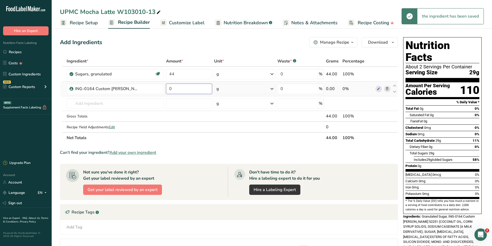
click at [177, 88] on input "0" at bounding box center [189, 89] width 46 height 10
type input "37.40"
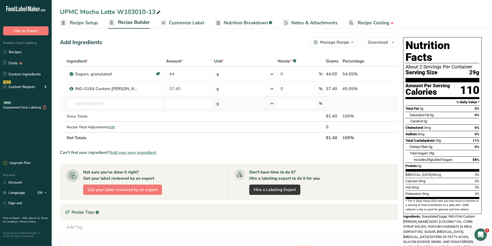
click at [128, 109] on div "Ingredient * Amount * Unit * Waste * .a-a{fill:#347362;}.b-a{fill:#fff;} Grams …" at bounding box center [229, 99] width 338 height 87
click at [126, 104] on input "text" at bounding box center [115, 103] width 97 height 10
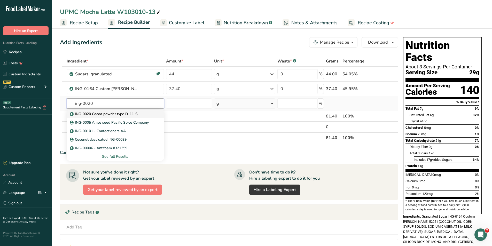
type input "ing-0020"
click at [126, 113] on p "ING-0020 Cocoa powder type D-11-S" at bounding box center [104, 113] width 67 height 5
type input "ING-0020 Cocoa powder type D-11-S"
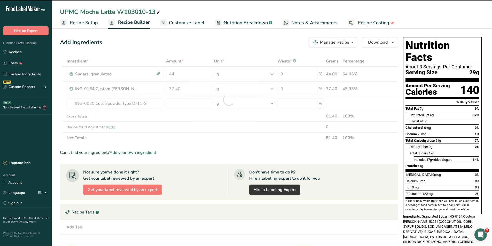
type input "0"
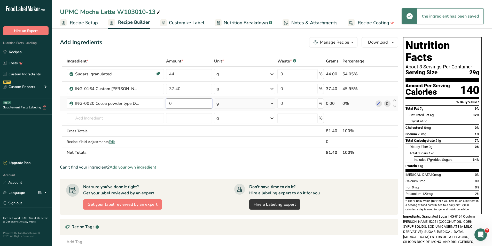
click at [181, 106] on input "0" at bounding box center [189, 103] width 46 height 10
type input "8.0"
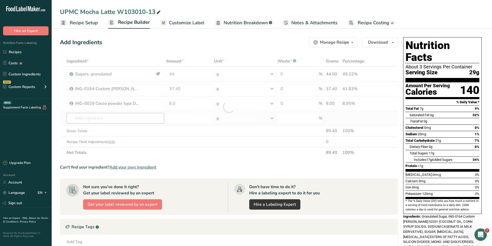
click at [131, 123] on div "Ingredient * Amount * Unit * Waste * .a-a{fill:#347362;}.b-a{fill:#fff;} Grams …" at bounding box center [229, 107] width 338 height 102
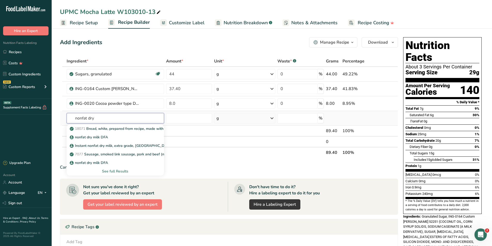
type input "nonfat dry"
click at [125, 171] on div "See full Results" at bounding box center [115, 171] width 89 height 5
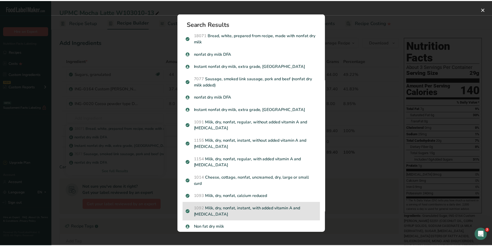
scroll to position [18, 0]
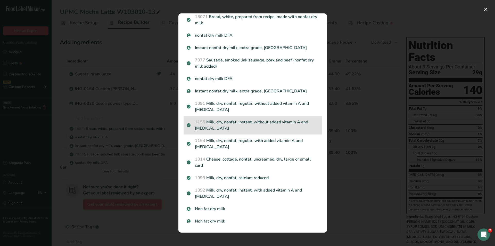
click at [227, 126] on p "1155 Milk, dry, nonfat, instant, without added vitamin A and [MEDICAL_DATA]" at bounding box center [253, 125] width 132 height 12
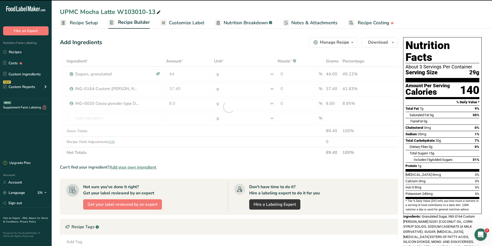
type input "0"
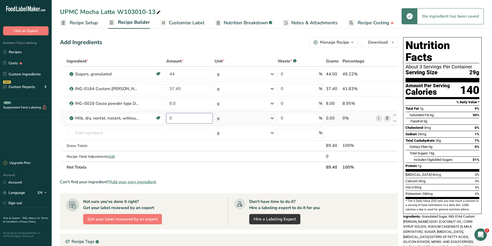
click at [180, 119] on input "0" at bounding box center [189, 118] width 46 height 10
type input "5.0"
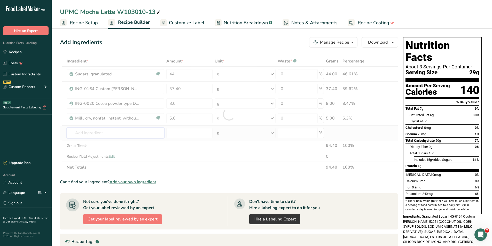
click at [89, 133] on div "Ingredient * Amount * Unit * Waste * .a-a{fill:#347362;}.b-a{fill:#fff;} Grams …" at bounding box center [229, 114] width 338 height 117
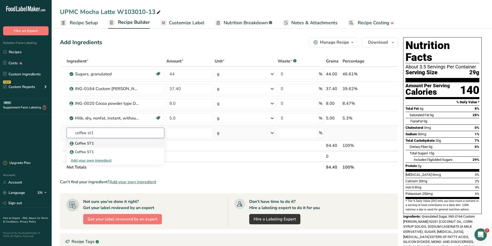
type input "coffee st1"
click at [84, 145] on p "Coffee ST1" at bounding box center [82, 143] width 23 height 5
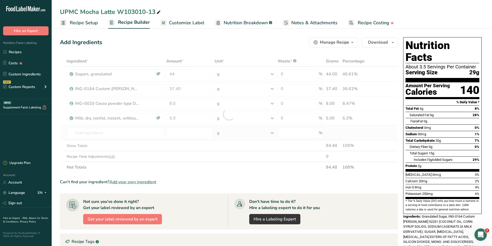
type input "Coffee ST1"
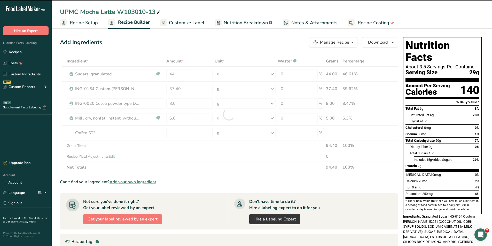
type input "0"
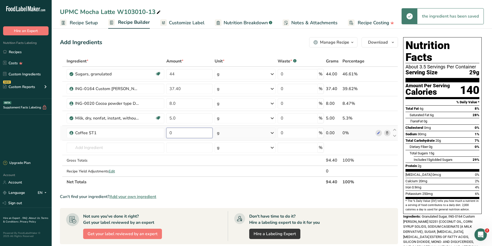
click at [175, 132] on input "0" at bounding box center [189, 133] width 46 height 10
type input "3.30"
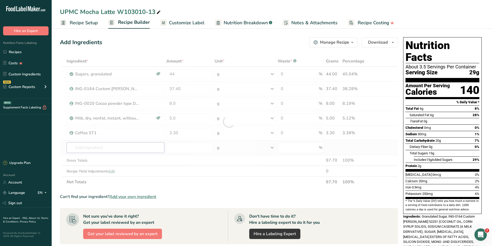
click at [94, 151] on div "Ingredient * Amount * Unit * Waste * .a-a{fill:#347362;}.b-a{fill:#fff;} Grams …" at bounding box center [229, 122] width 338 height 132
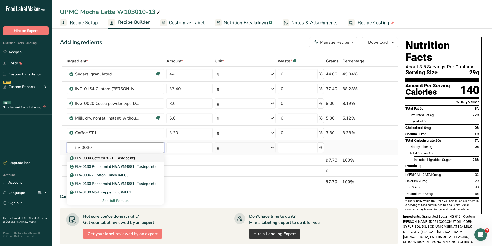
type input "flv-0030"
click at [104, 157] on p "FLV-0030 Coffee#3021 (Tastepoint)" at bounding box center [103, 157] width 64 height 5
type input "FLV-0030 Coffee#3021 (Tastepoint)"
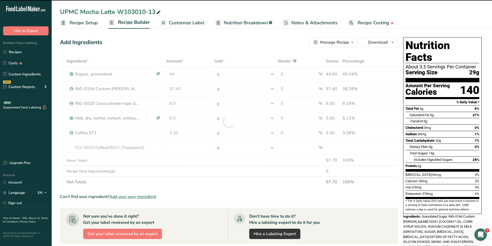
type input "0"
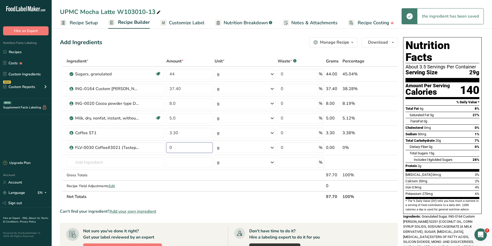
click at [182, 149] on input "0" at bounding box center [189, 147] width 46 height 10
type input "0.75"
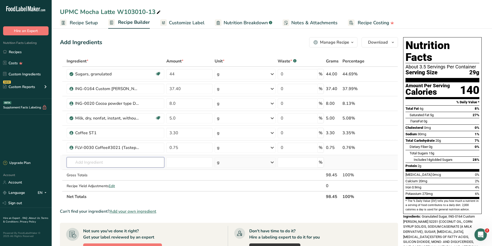
click at [88, 164] on div "Ingredient * Amount * Unit * Waste * .a-a{fill:#347362;}.b-a{fill:#fff;} Grams …" at bounding box center [229, 129] width 338 height 146
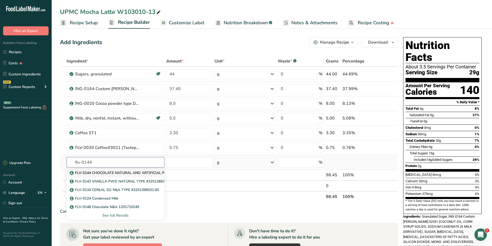
type input "flv-0144"
click at [93, 172] on p "FLV-0144 CHOCOLATE NATURAL AND ARTIFICIAL POWDER #3251354491.00" at bounding box center [139, 172] width 137 height 5
type input "FLV-0144 CHOCOLATE NATURAL AND ARTIFICIAL POWDER #3251354491.00"
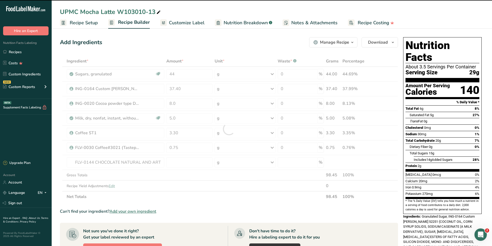
type input "0"
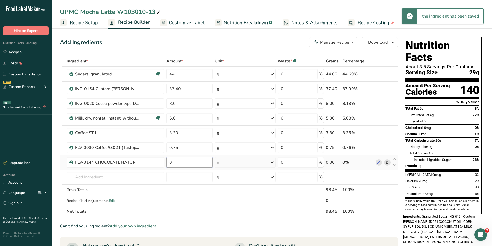
click at [179, 162] on input "0" at bounding box center [189, 162] width 46 height 10
type input "0.40"
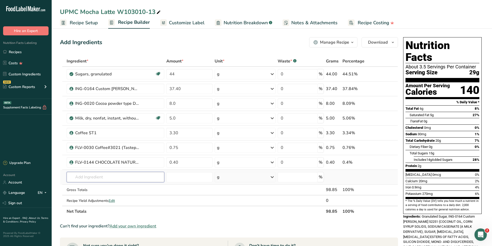
click at [94, 175] on div "Ingredient * Amount * Unit * Waste * .a-a{fill:#347362;}.b-a{fill:#fff;} Grams …" at bounding box center [229, 136] width 338 height 161
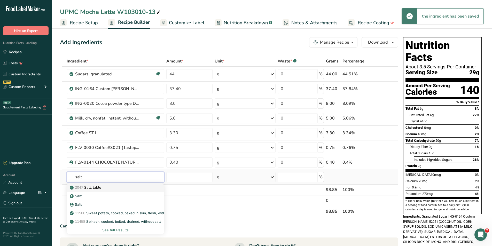
type input "salt"
click at [96, 189] on p "2047 Salt, table" at bounding box center [86, 187] width 30 height 5
type input "Salt, table"
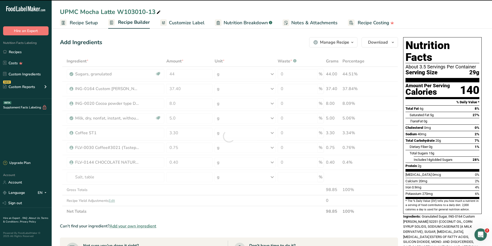
type input "0"
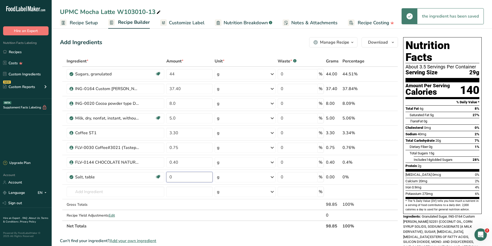
click at [190, 179] on input "0" at bounding box center [189, 177] width 46 height 10
type input "0.2"
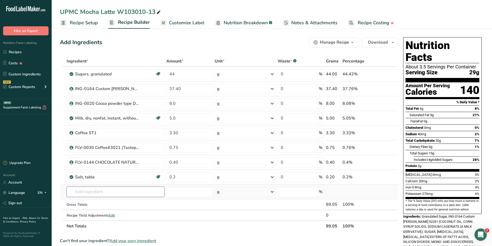
click at [88, 194] on div "Ingredient * Amount * Unit * Waste * .a-a{fill:#347362;}.b-a{fill:#fff;} Grams …" at bounding box center [229, 144] width 338 height 176
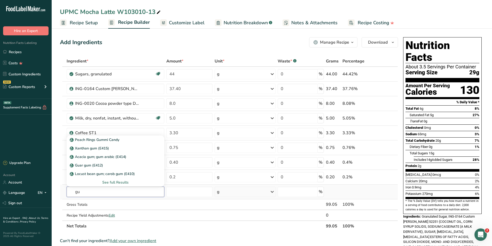
type input "g"
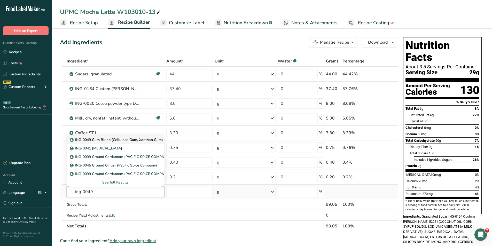
type input "ing-0049"
click at [123, 141] on p "ING-0049 Gum Blend (Cellulose Gum, Xanthan Gum)" at bounding box center [117, 139] width 92 height 5
type input "ING-0049 Gum Blend (Cellulose Gum, Xanthan Gum)"
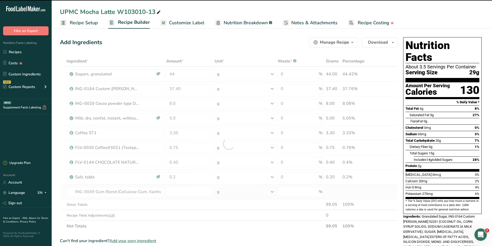
type input "0"
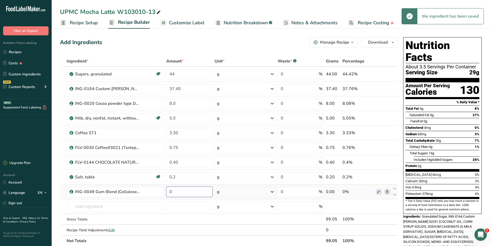
click at [180, 190] on input "0" at bounding box center [189, 192] width 46 height 10
type input "0.2"
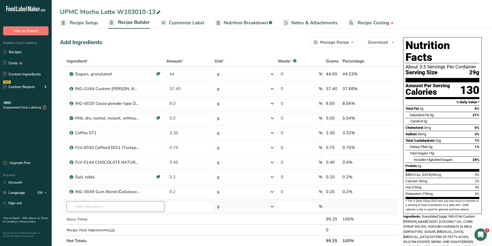
click at [111, 210] on div "Ingredient * Amount * Unit * Waste * .a-a{fill:#347362;}.b-a{fill:#fff;} Grams …" at bounding box center [229, 151] width 338 height 190
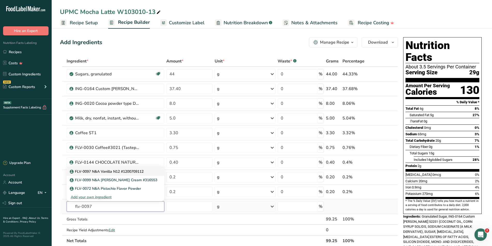
type input "flv-0097"
click at [101, 172] on p "FLV-0097 N&A Vanilla N12 #1200709112" at bounding box center [107, 171] width 73 height 5
type input "FLV-0097 N&A Vanilla N12 #1200709112"
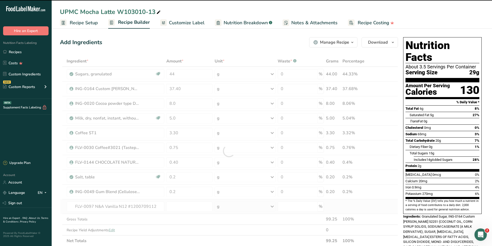
type input "0"
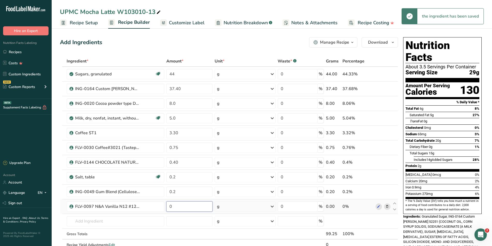
click at [192, 208] on input "0" at bounding box center [189, 206] width 46 height 10
type input "0.2"
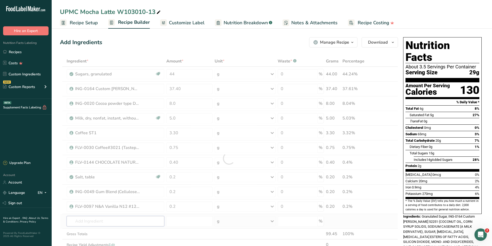
click at [117, 222] on div "Ingredient * Amount * Unit * Waste * .a-a{fill:#347362;}.b-a{fill:#fff;} Grams …" at bounding box center [229, 158] width 338 height 205
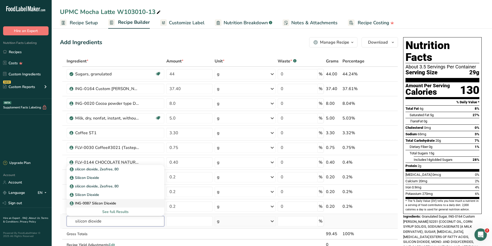
type input "silicon dioxide"
click at [114, 205] on p "ING-0087 Silicon Dioxide" at bounding box center [93, 203] width 45 height 5
type input "ING-0087 Silicon Dioxide"
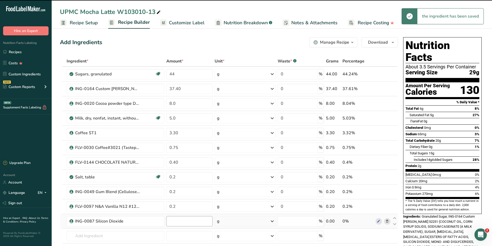
type input "0"
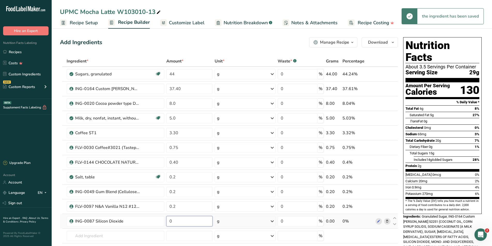
click at [175, 223] on input "0" at bounding box center [189, 221] width 46 height 10
type input "0.15"
click at [206, 39] on div "Add Ingredients Manage Recipe Delete Recipe Duplicate Recipe Scale Recipe Save …" at bounding box center [229, 42] width 338 height 10
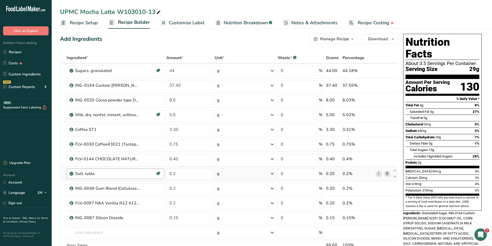
scroll to position [52, 0]
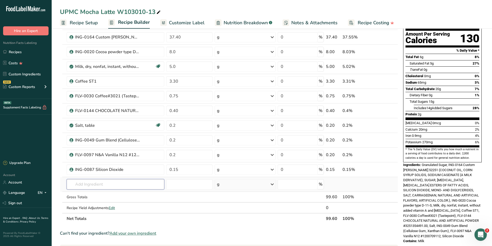
click at [114, 187] on input "text" at bounding box center [116, 184] width 98 height 10
click at [120, 238] on div "See full Results" at bounding box center [116, 237] width 90 height 5
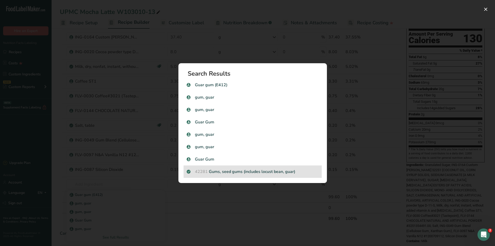
click at [229, 174] on p "42281 Gums, seed gums (includes locust bean, guar)" at bounding box center [253, 172] width 132 height 6
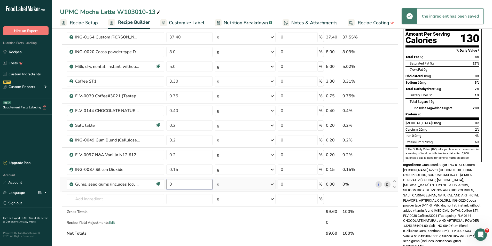
click at [177, 185] on input "0" at bounding box center [189, 184] width 46 height 10
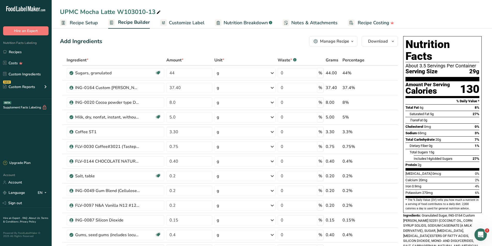
scroll to position [0, 0]
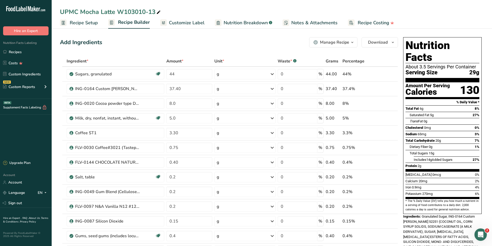
click at [79, 24] on span "Recipe Setup" at bounding box center [84, 22] width 28 height 7
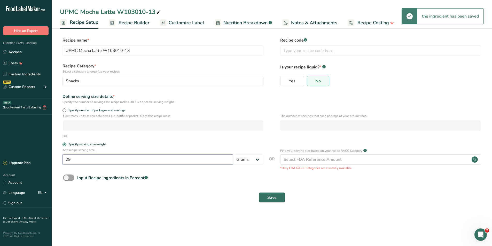
drag, startPoint x: 72, startPoint y: 159, endPoint x: 60, endPoint y: 157, distance: 11.6
click at [61, 159] on div "Add recipe serving size.. 29 Grams kg mg mcg lb oz l mL fl oz tbsp tsp cup qt g…" at bounding box center [271, 159] width 423 height 23
click at [274, 198] on span "Save" at bounding box center [271, 197] width 9 height 6
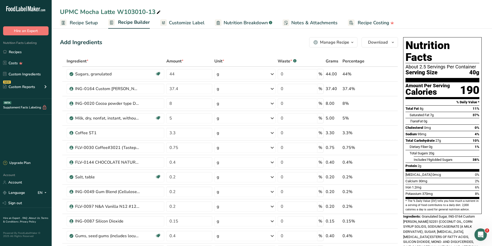
click at [184, 24] on span "Customize Label" at bounding box center [187, 22] width 36 height 7
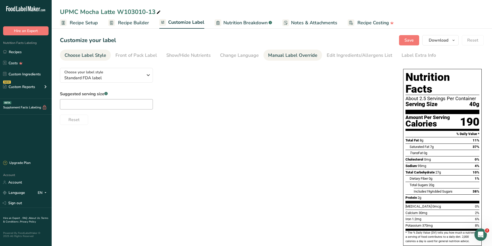
click at [281, 56] on div "Manual Label Override" at bounding box center [292, 55] width 49 height 7
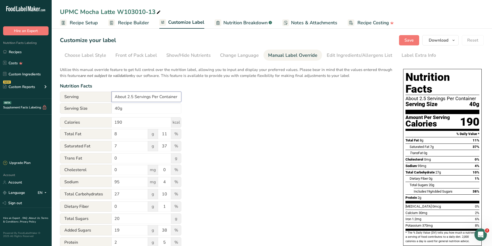
drag, startPoint x: 133, startPoint y: 98, endPoint x: 128, endPoint y: 97, distance: 5.2
click at [128, 97] on input "About 2.5 Servings Per Container" at bounding box center [146, 97] width 70 height 10
click at [115, 107] on input "40g" at bounding box center [146, 108] width 70 height 10
click at [431, 39] on span "Download" at bounding box center [438, 40] width 20 height 6
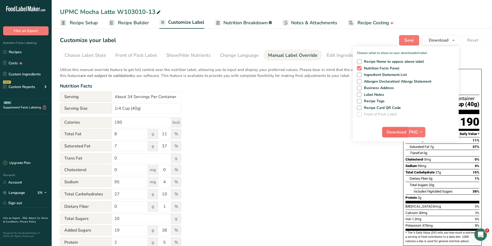
click at [400, 132] on span "Download" at bounding box center [396, 132] width 20 height 6
click at [233, 21] on span "Nutrition Breakdown" at bounding box center [245, 22] width 44 height 7
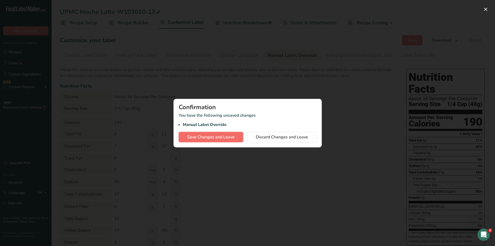
click at [216, 140] on span "Save Changes and Leave" at bounding box center [210, 137] width 47 height 6
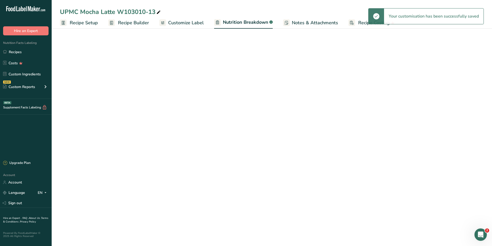
select select "Calories"
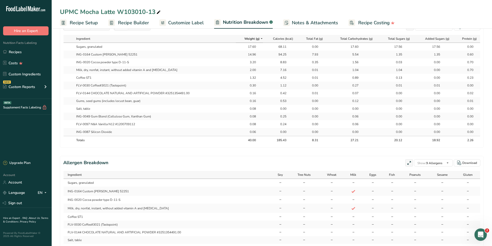
scroll to position [181, 0]
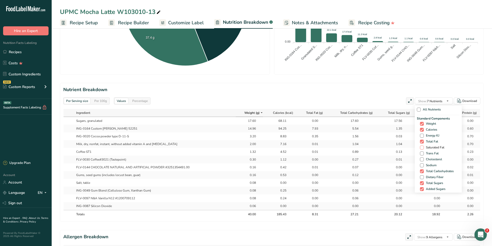
click at [420, 147] on span at bounding box center [422, 148] width 4 height 4
click at [420, 147] on input "Saturated Fat" at bounding box center [421, 147] width 3 height 3
checkbox input "true"
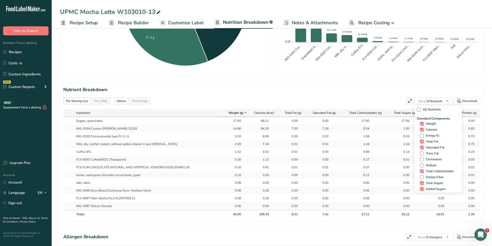
drag, startPoint x: 420, startPoint y: 153, endPoint x: 421, endPoint y: 161, distance: 8.3
click at [420, 153] on span at bounding box center [422, 153] width 4 height 4
click at [420, 153] on input "Trans Fat" at bounding box center [421, 153] width 3 height 3
checkbox input "true"
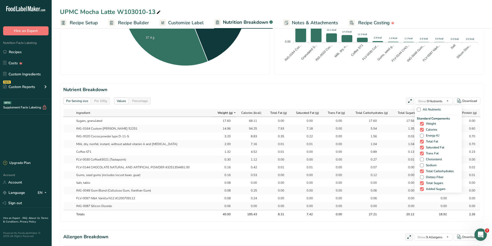
drag, startPoint x: 420, startPoint y: 160, endPoint x: 420, endPoint y: 163, distance: 2.8
click at [420, 162] on div "Standard Components Weight Calories Energy KJ Total Fat Saturated Fat Trans Fat…" at bounding box center [437, 157] width 43 height 82
click at [422, 160] on span at bounding box center [422, 159] width 4 height 4
click at [422, 160] on input "Cholesterol" at bounding box center [421, 159] width 3 height 3
checkbox input "true"
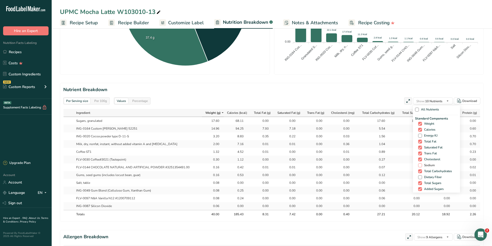
click at [420, 166] on span at bounding box center [420, 165] width 4 height 4
click at [420, 166] on input "Sodium" at bounding box center [419, 165] width 3 height 3
checkbox input "true"
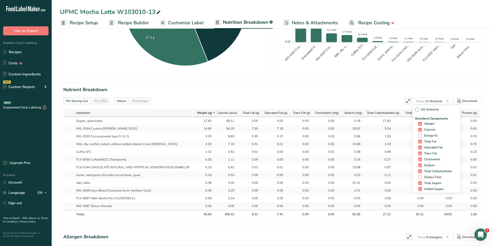
click at [420, 177] on span at bounding box center [420, 177] width 4 height 4
click at [420, 177] on input "Dietary Fiber" at bounding box center [419, 176] width 3 height 3
checkbox input "true"
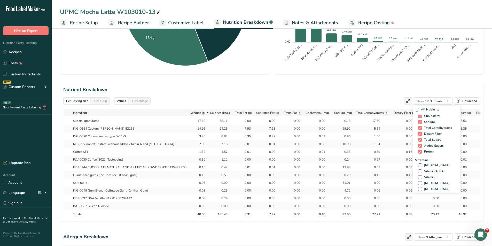
scroll to position [52, 0]
click at [419, 157] on span at bounding box center [420, 157] width 4 height 4
click at [419, 157] on input "[MEDICAL_DATA]" at bounding box center [419, 156] width 3 height 3
checkbox input "true"
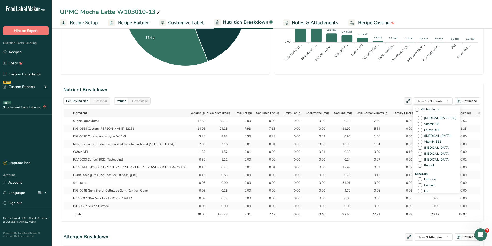
scroll to position [155, 0]
click at [418, 164] on span at bounding box center [420, 163] width 4 height 4
click at [418, 164] on input "Calcium" at bounding box center [419, 162] width 3 height 3
checkbox input "true"
click at [418, 168] on span at bounding box center [420, 168] width 4 height 4
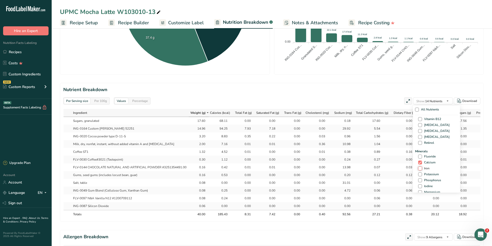
click at [418, 168] on input "Iron" at bounding box center [419, 168] width 3 height 3
checkbox input "true"
click at [418, 174] on span at bounding box center [420, 174] width 4 height 4
click at [418, 174] on input "Potassium" at bounding box center [419, 174] width 3 height 3
checkbox input "true"
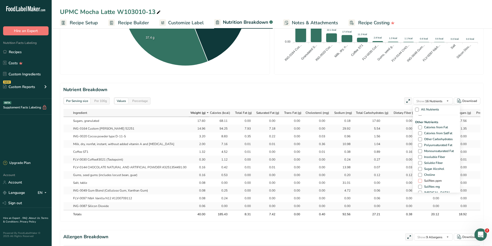
scroll to position [284, 0]
drag, startPoint x: 418, startPoint y: 190, endPoint x: 422, endPoint y: 189, distance: 4.0
click at [419, 190] on span at bounding box center [420, 190] width 4 height 4
click at [419, 190] on input "Caffeine" at bounding box center [419, 189] width 3 height 3
checkbox input "true"
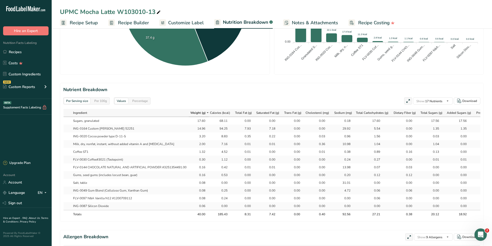
click at [104, 102] on div "Per 100g" at bounding box center [100, 101] width 17 height 6
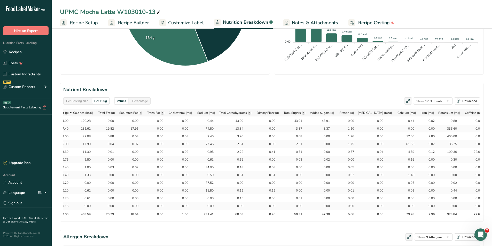
scroll to position [0, 139]
click at [15, 54] on link "Recipes" at bounding box center [26, 52] width 52 height 10
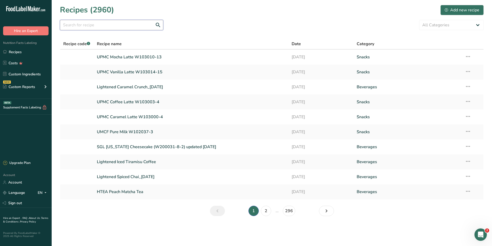
click at [115, 28] on input "text" at bounding box center [111, 25] width 103 height 10
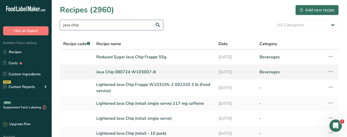
type input "java chip"
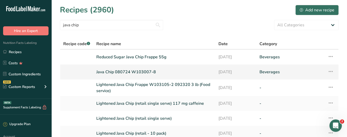
click at [128, 74] on link "Java Chip 080724 W103007-8" at bounding box center [154, 72] width 116 height 11
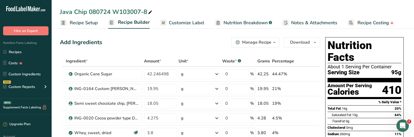
click at [80, 19] on span "Recipe Setup" at bounding box center [84, 22] width 28 height 7
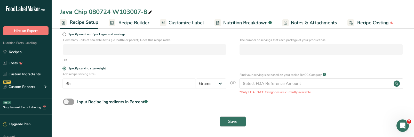
scroll to position [77, 0]
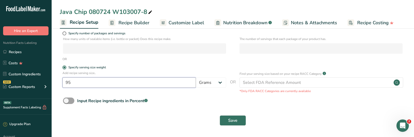
drag, startPoint x: 98, startPoint y: 85, endPoint x: 63, endPoint y: 85, distance: 34.6
click at [63, 85] on input "95" at bounding box center [128, 82] width 133 height 10
type input "47.5"
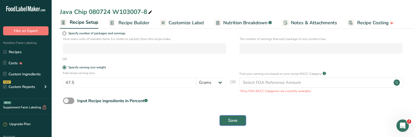
click at [233, 118] on span "Save" at bounding box center [232, 120] width 9 height 6
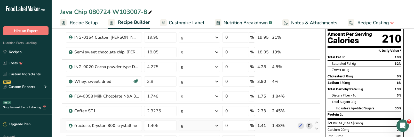
scroll to position [26, 0]
